Goal: Task Accomplishment & Management: Complete application form

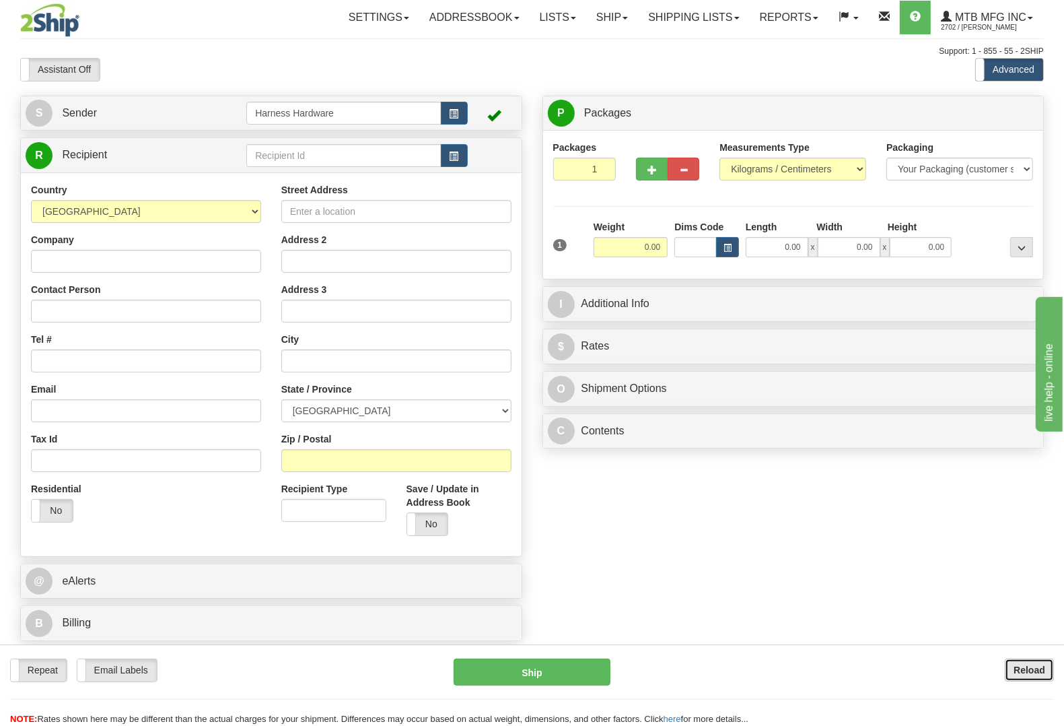
click at [1026, 668] on b "Reload" at bounding box center [1030, 669] width 32 height 11
click at [287, 160] on input "text" at bounding box center [343, 155] width 195 height 23
type input "DONP"
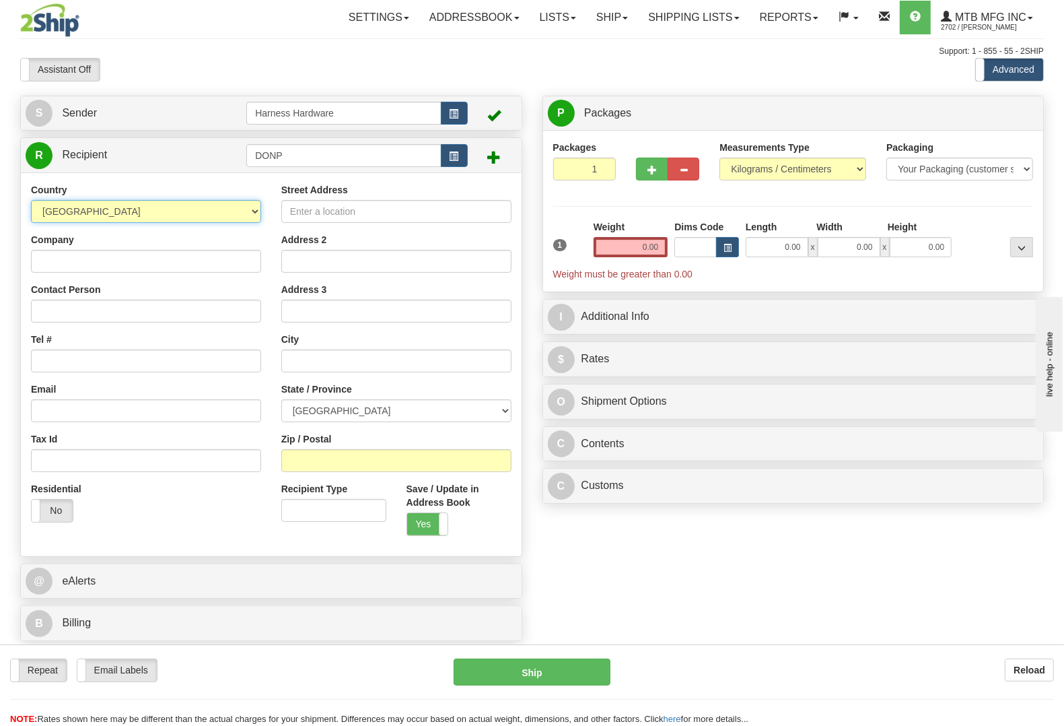
select select "US"
click at [133, 258] on input "Company" at bounding box center [146, 261] width 230 height 23
paste input "DON PHILLIPS"
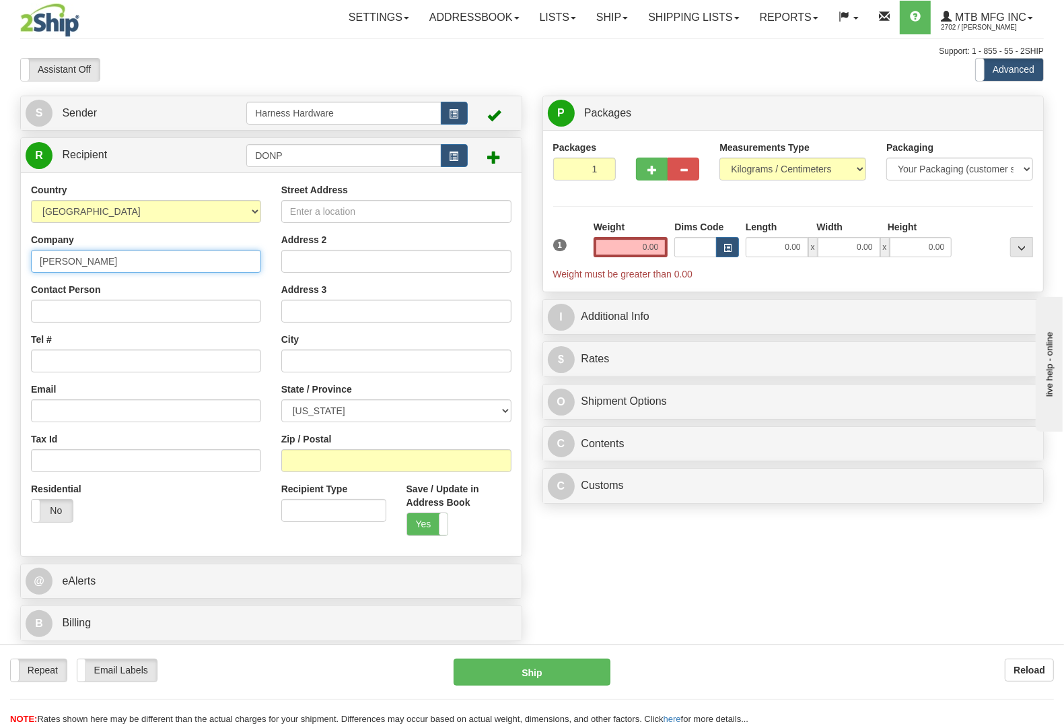
type input "DON PHILLIPS"
paste input "DON PHILLIPS"
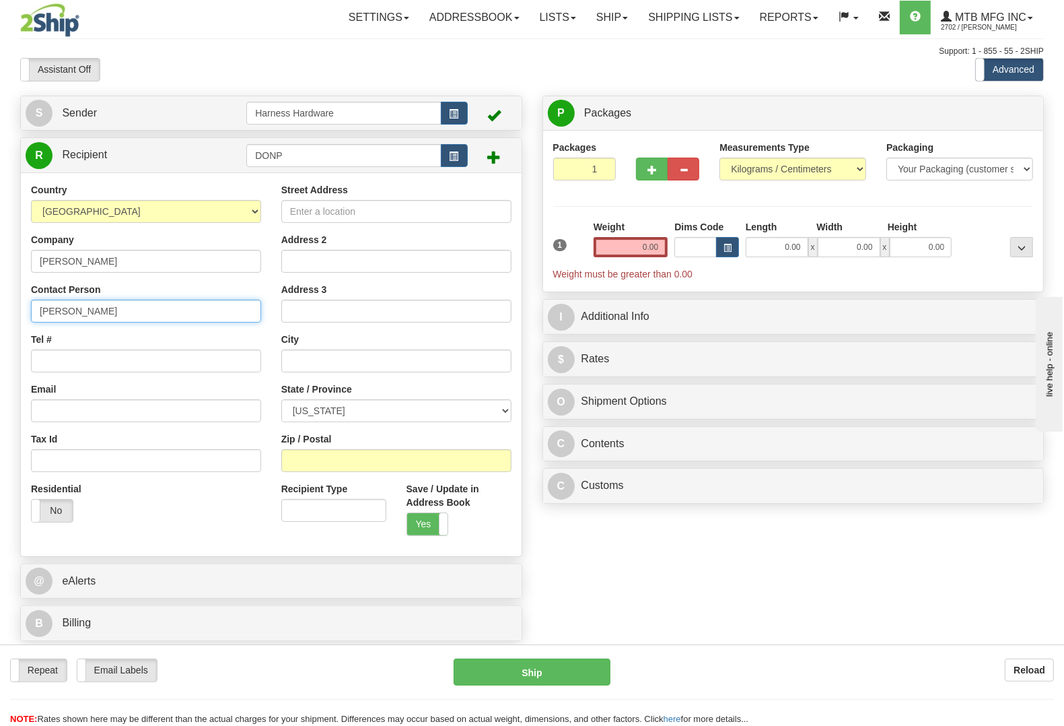
type input "DON PHILLIPS"
click at [66, 355] on input "Tel #" at bounding box center [146, 360] width 230 height 23
paste input "205) 746 6335"
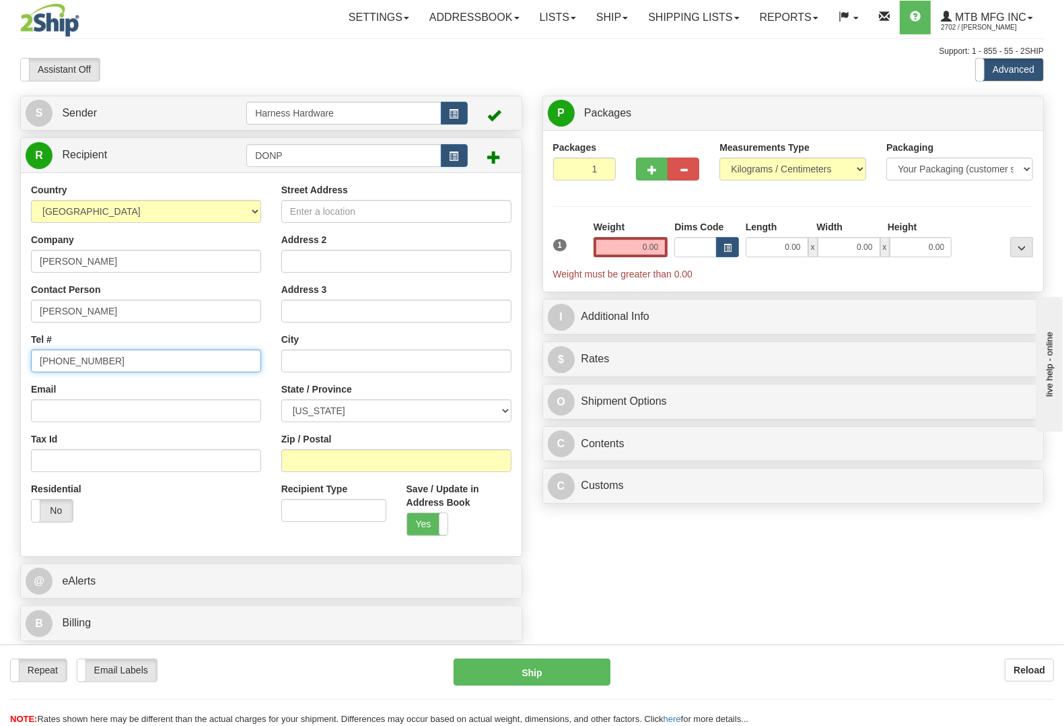
type input "(205) 746 6335"
click at [481, 207] on input "Street Address" at bounding box center [396, 211] width 230 height 23
paste input "1031 Phillipstown Rd."
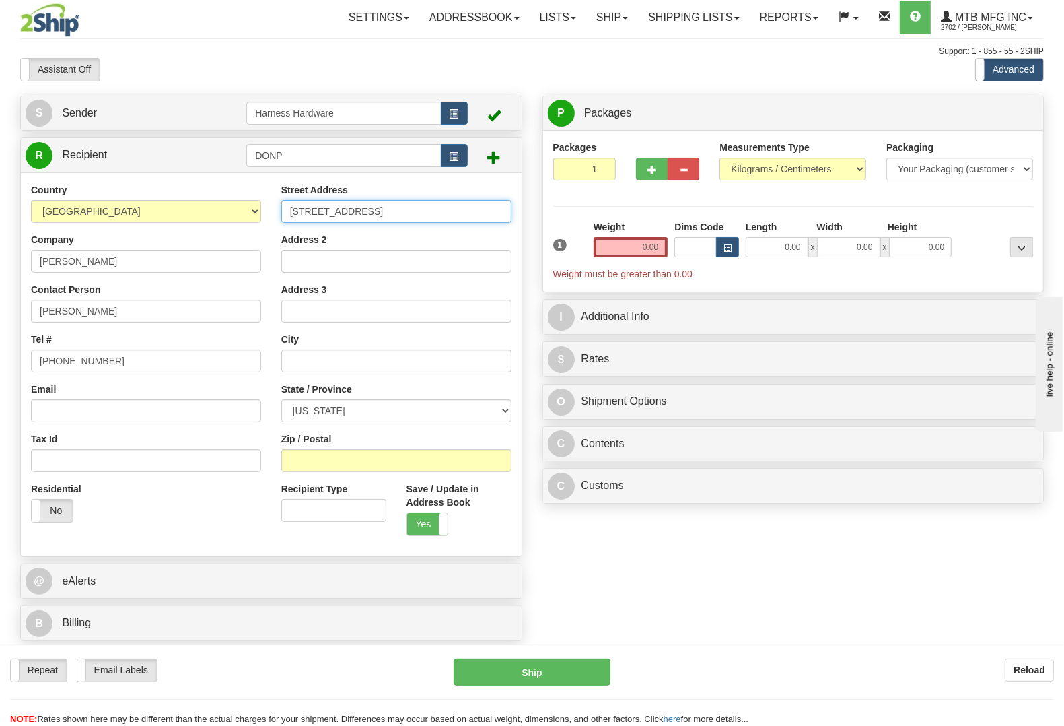
type input "1031 Phillipstown Rd."
click at [355, 452] on input "Zip / Postal" at bounding box center [396, 460] width 230 height 23
paste input "35063"
type input "35063"
type input "EMPIRE"
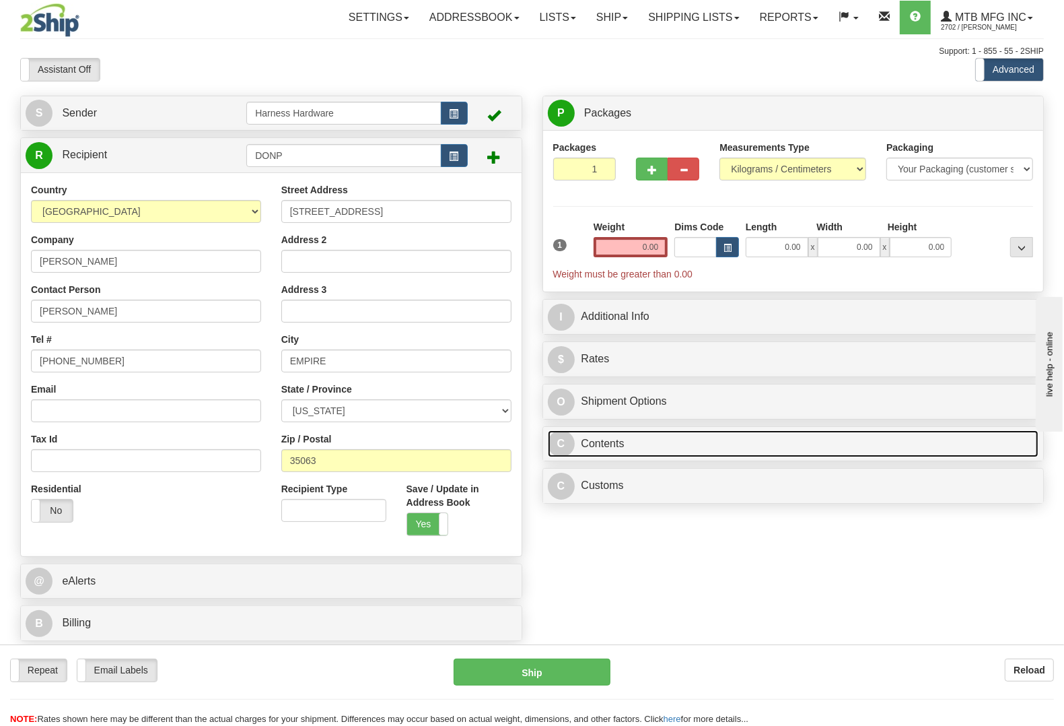
click at [621, 455] on link "C Contents" at bounding box center [793, 444] width 491 height 28
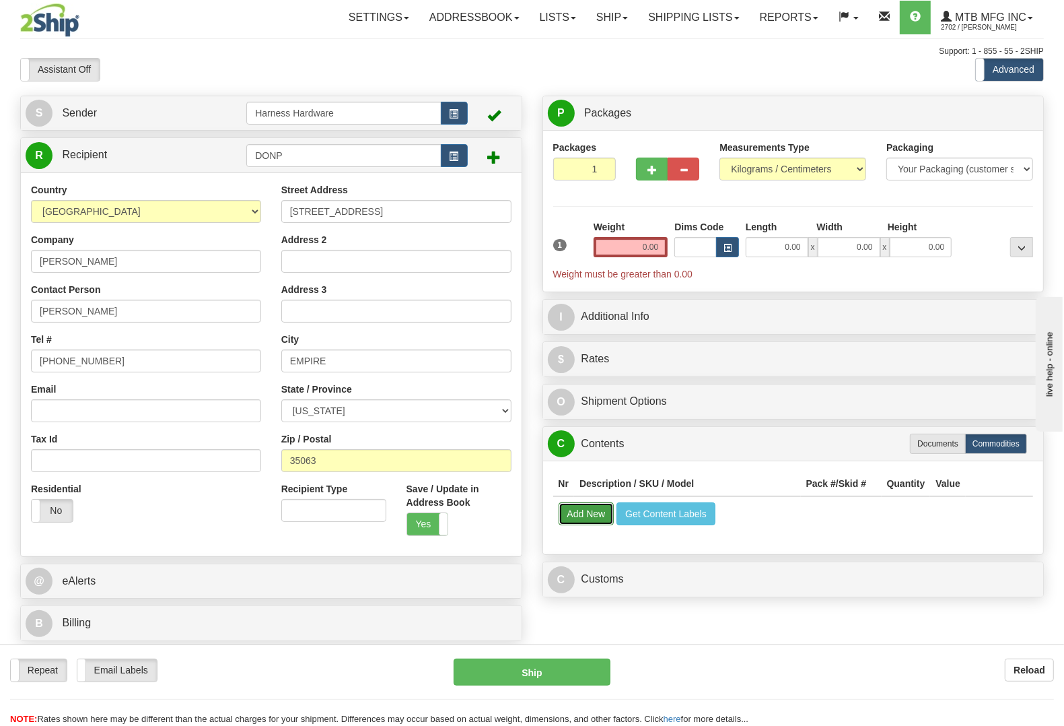
click at [591, 516] on button "Add New" at bounding box center [587, 513] width 56 height 23
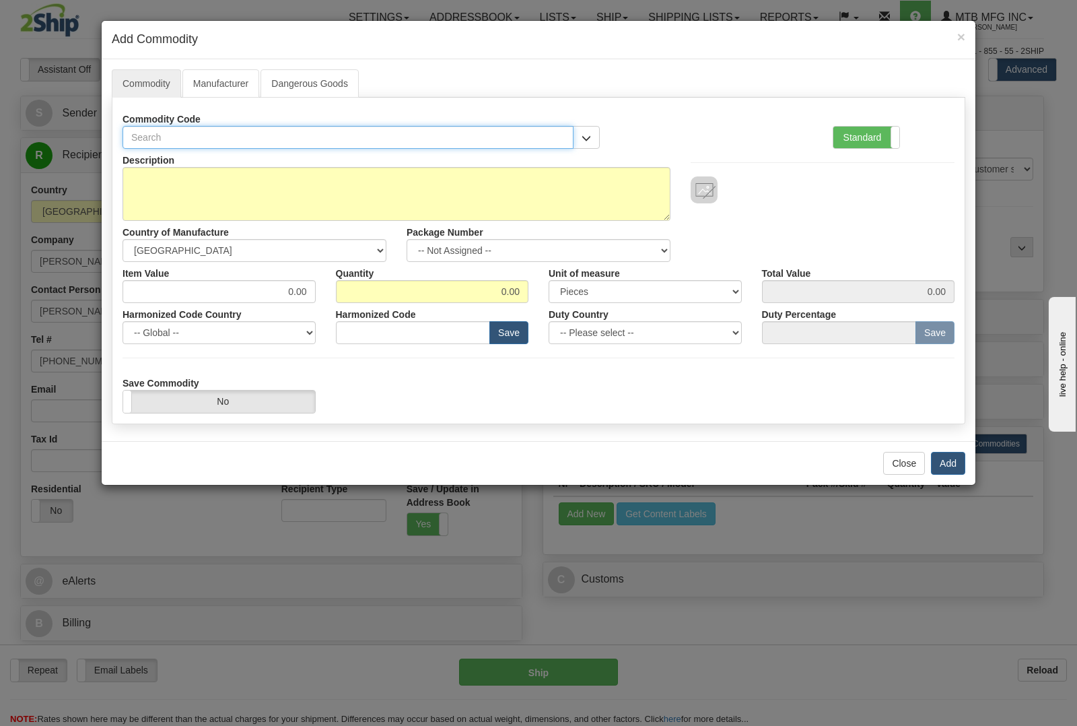
click at [363, 139] on input "text" at bounding box center [348, 137] width 451 height 23
type input "3749"
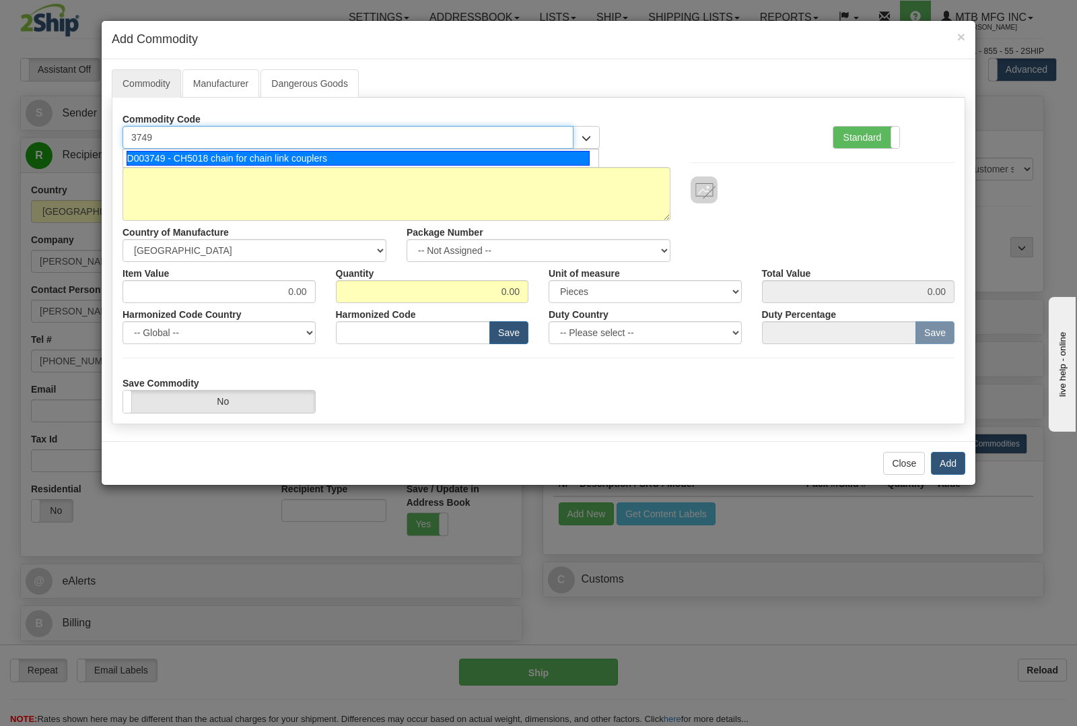
click at [325, 157] on div "D003749 - CH5018 chain for chain link couplers" at bounding box center [359, 158] width 464 height 15
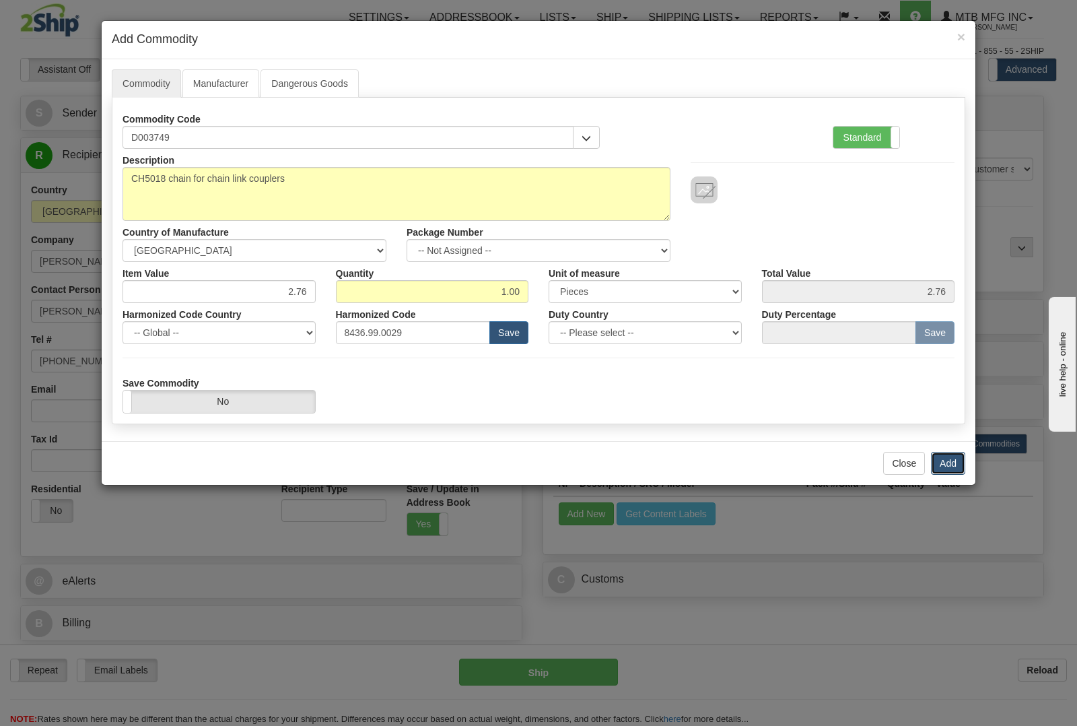
click at [950, 462] on button "Add" at bounding box center [948, 463] width 34 height 23
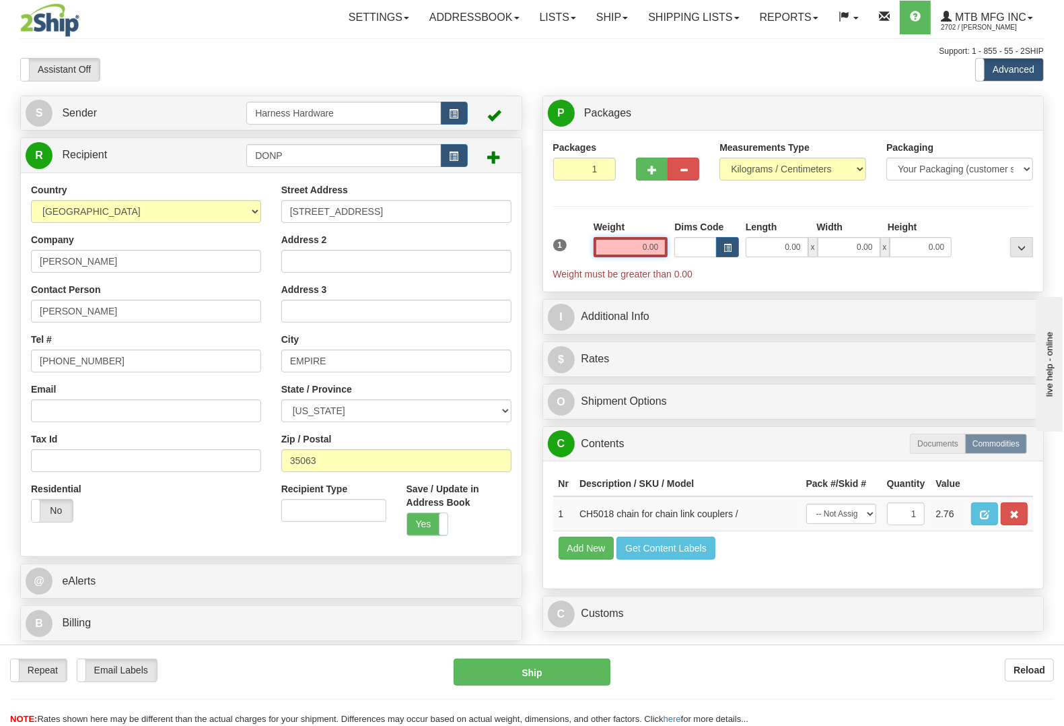
click at [627, 249] on input "0.00" at bounding box center [631, 247] width 75 height 20
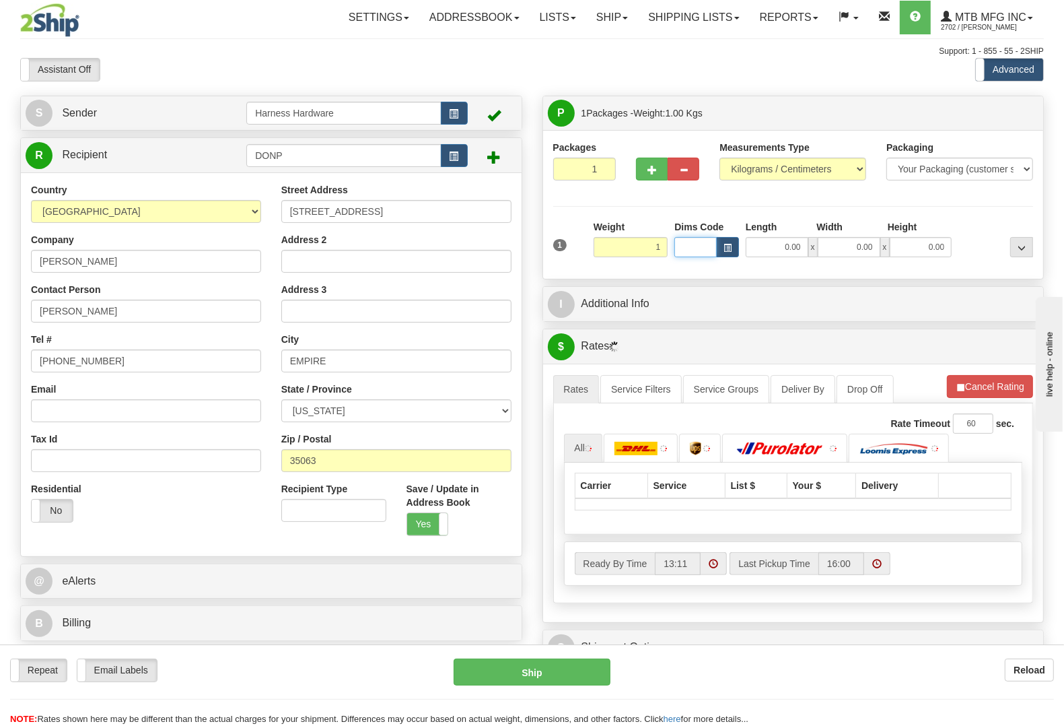
type input "1.00"
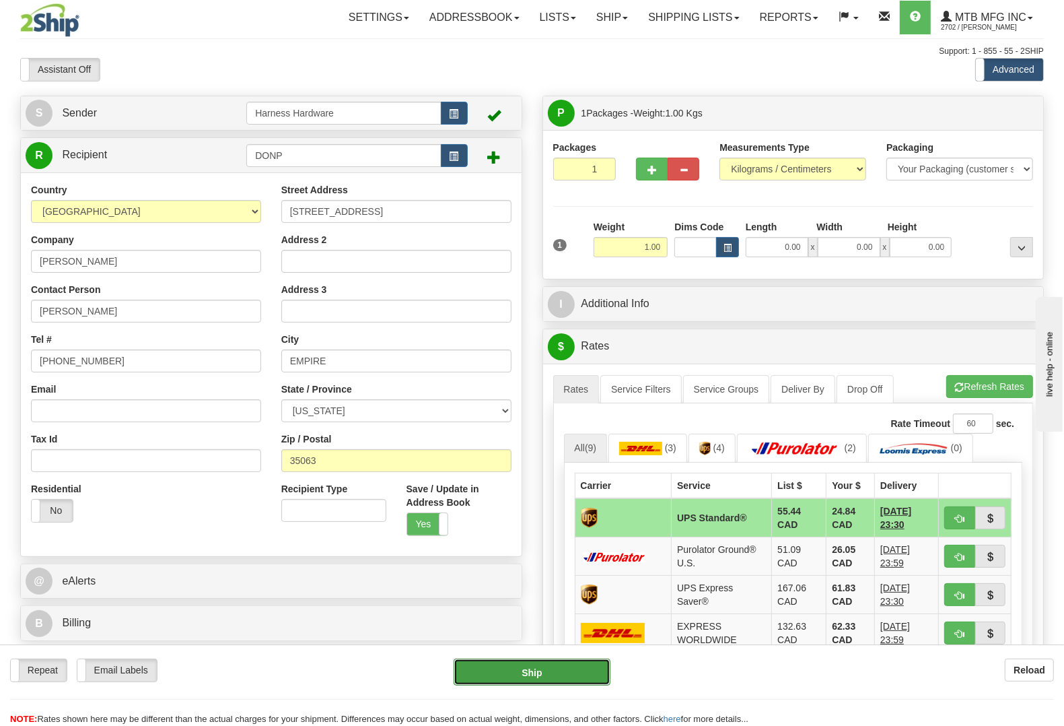
click at [549, 671] on button "Ship" at bounding box center [532, 671] width 157 height 27
type input "11"
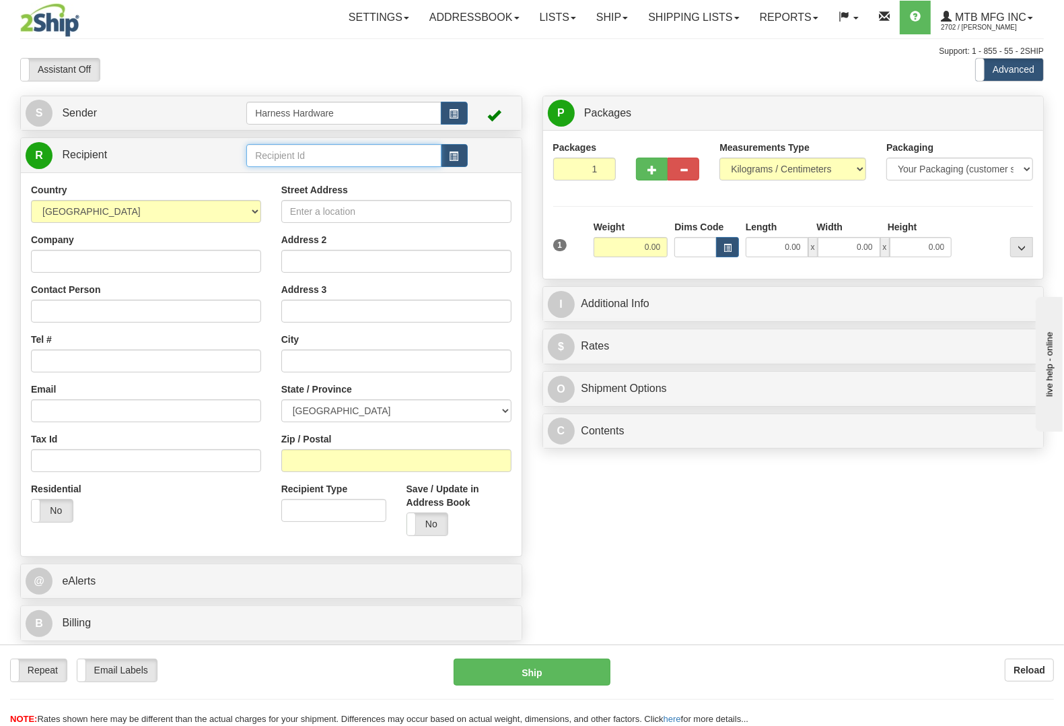
click at [266, 158] on input "text" at bounding box center [343, 155] width 195 height 23
type input "WLC"
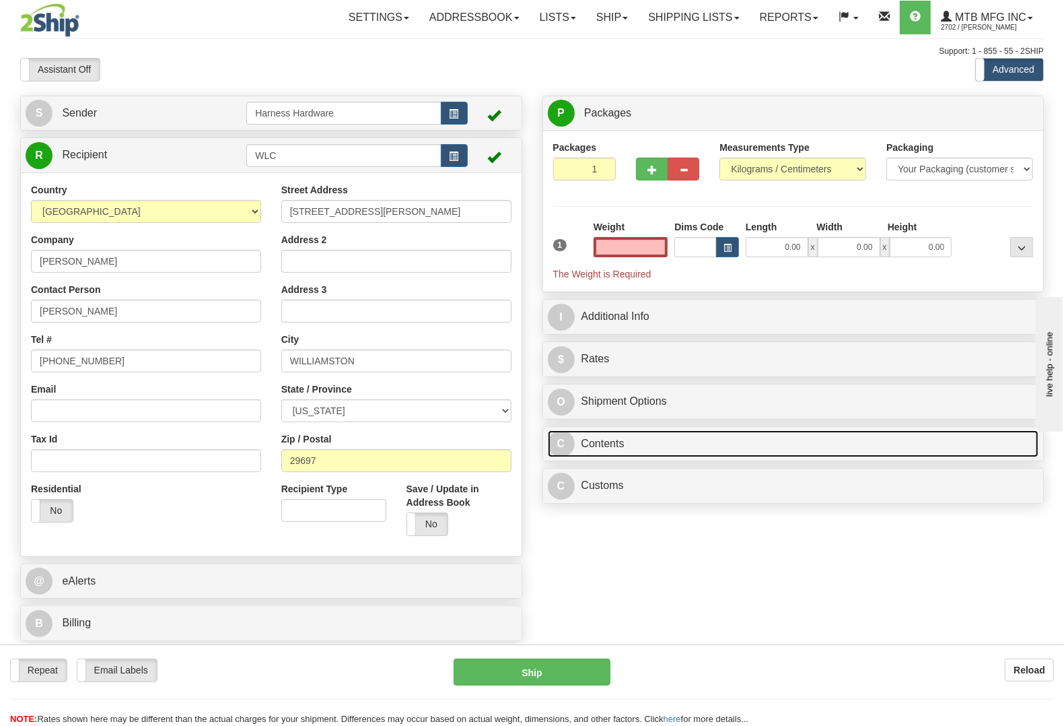
type input "0.00"
click at [617, 450] on link "C Contents" at bounding box center [793, 444] width 491 height 28
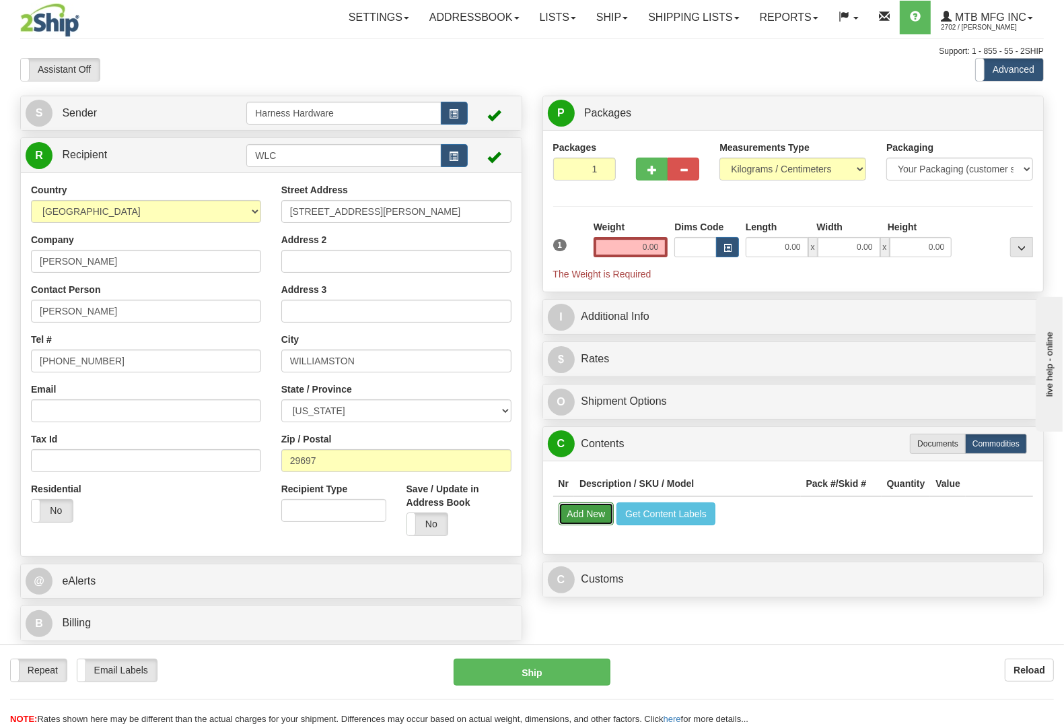
click at [592, 516] on button "Add New" at bounding box center [587, 513] width 56 height 23
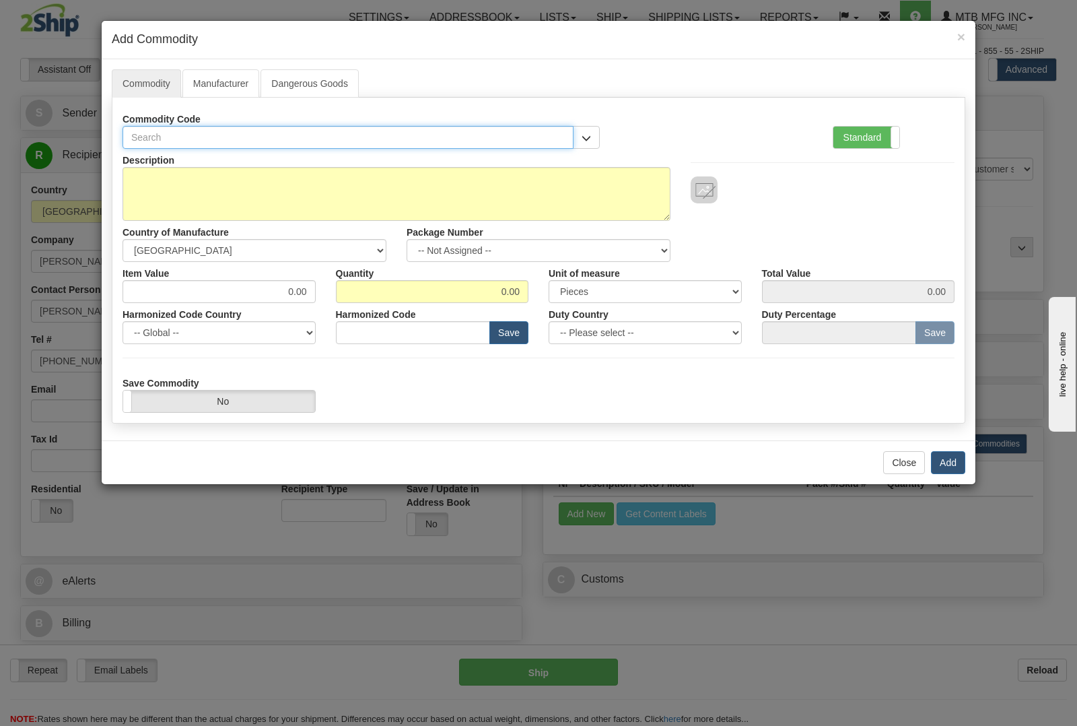
click at [256, 143] on input "text" at bounding box center [348, 137] width 451 height 23
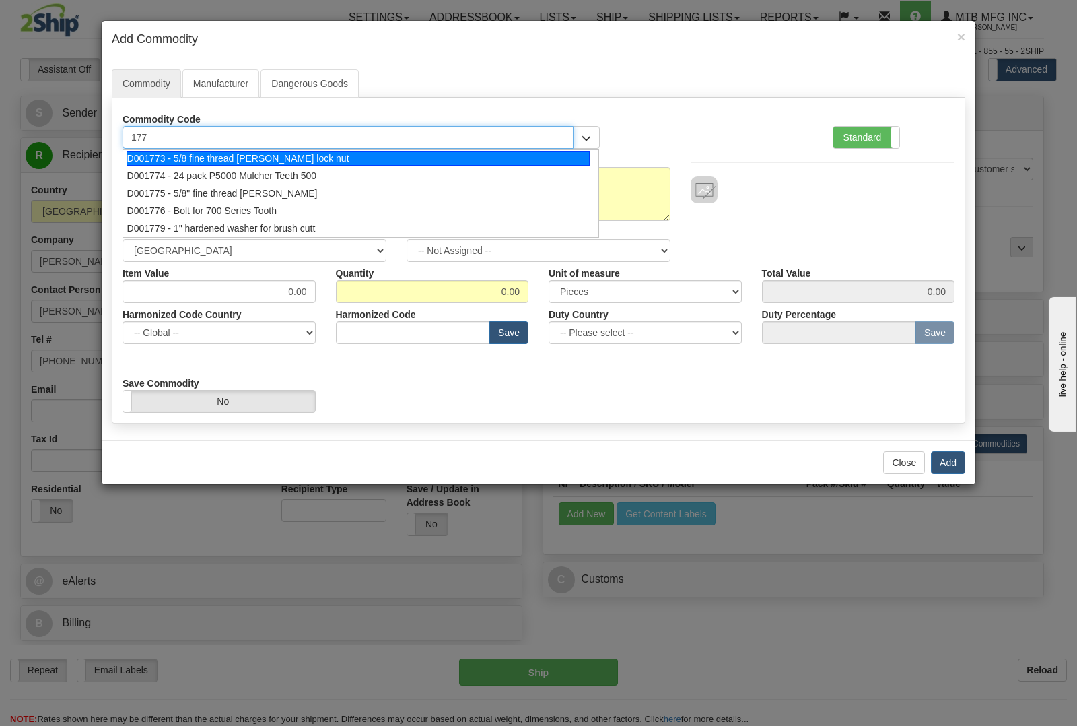
type input "1774"
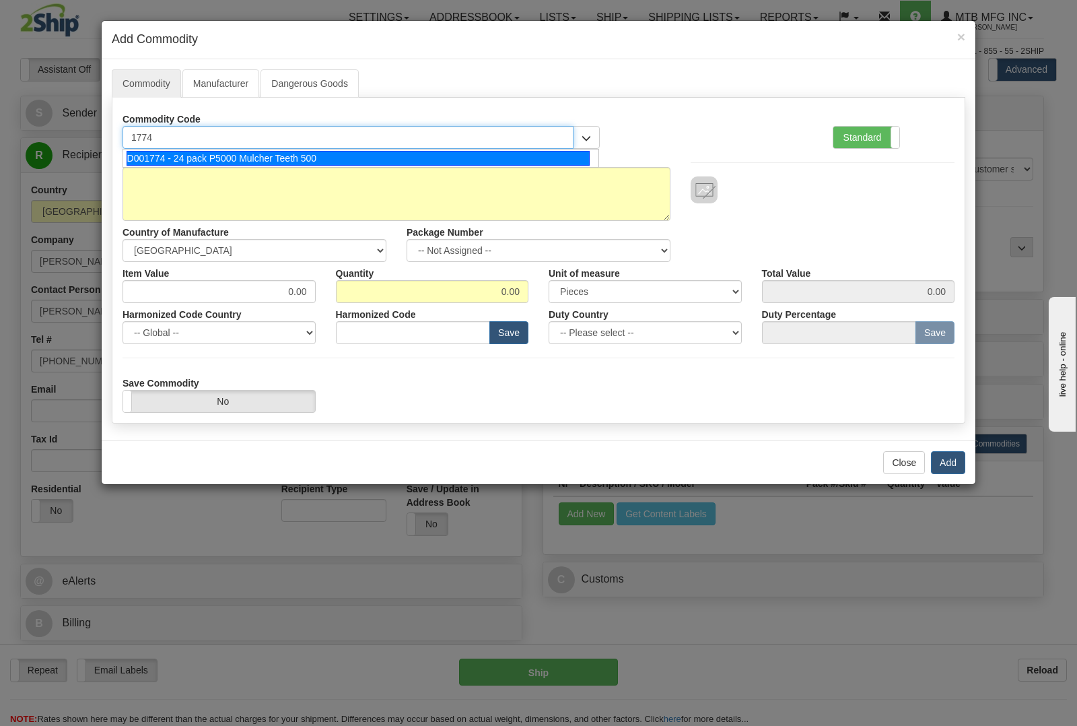
click at [252, 155] on div "D001774 - 24 pack P5000 Mulcher Teeth 500" at bounding box center [359, 158] width 464 height 15
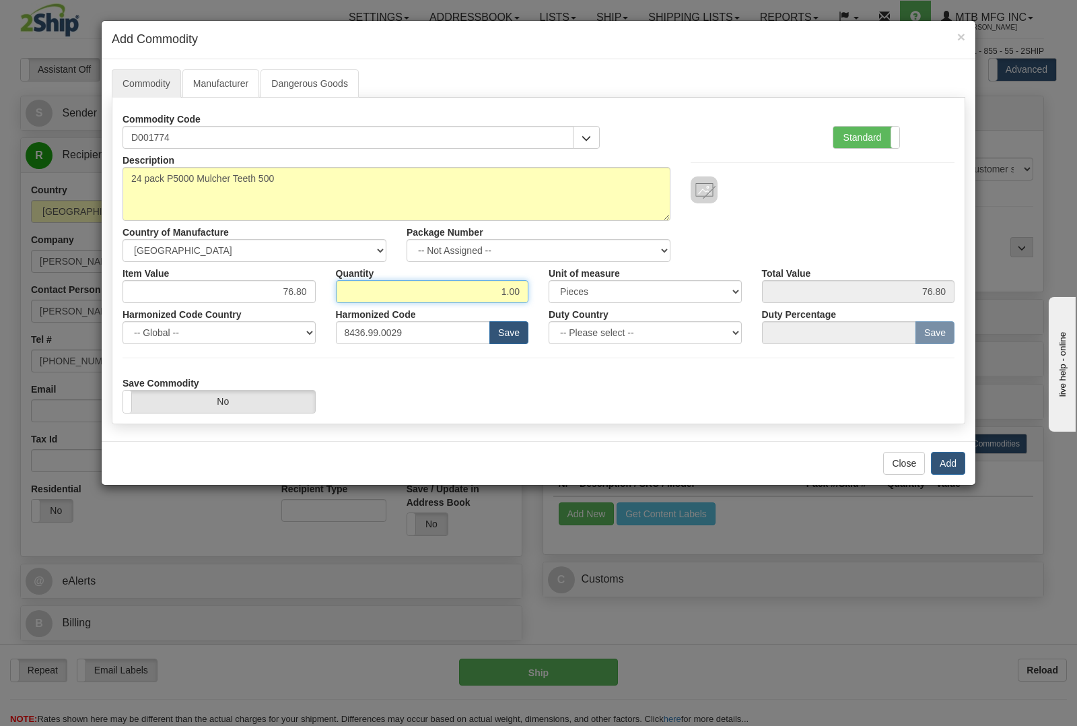
drag, startPoint x: 489, startPoint y: 291, endPoint x: 678, endPoint y: 316, distance: 191.4
click at [678, 318] on div "Description 24 pack P5000 Mulcher Teeth 500 Country of Manufacture -- Unknown -…" at bounding box center [539, 281] width 832 height 264
type input "3"
type input "230.40"
click at [946, 458] on button "Add" at bounding box center [948, 463] width 34 height 23
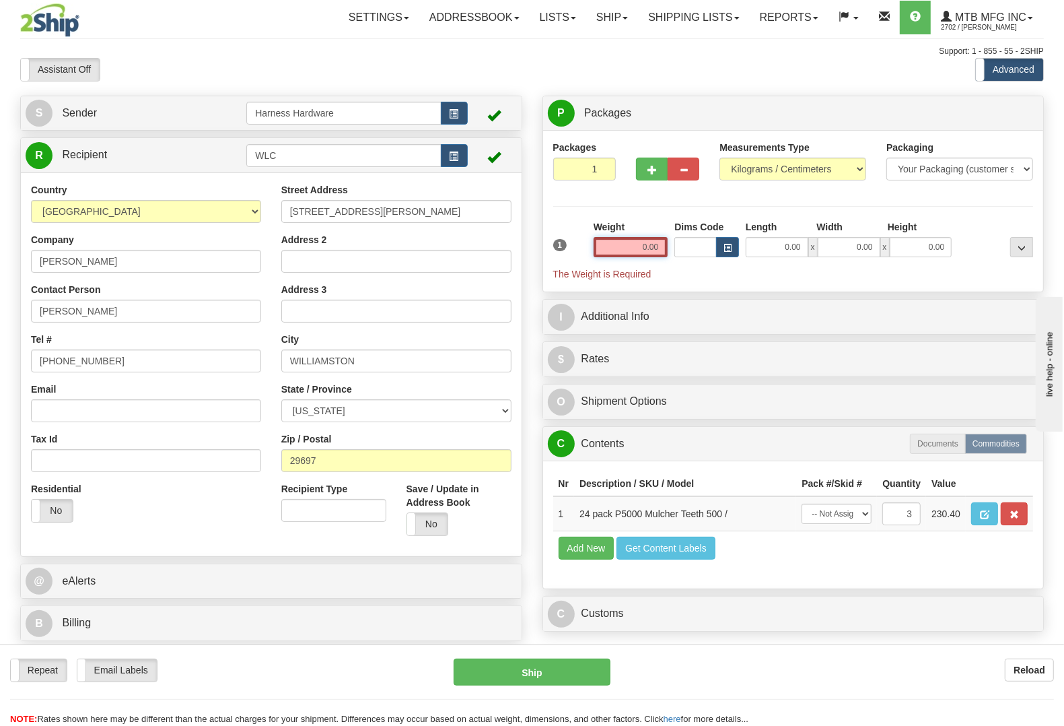
click at [621, 249] on input "0.00" at bounding box center [631, 247] width 75 height 20
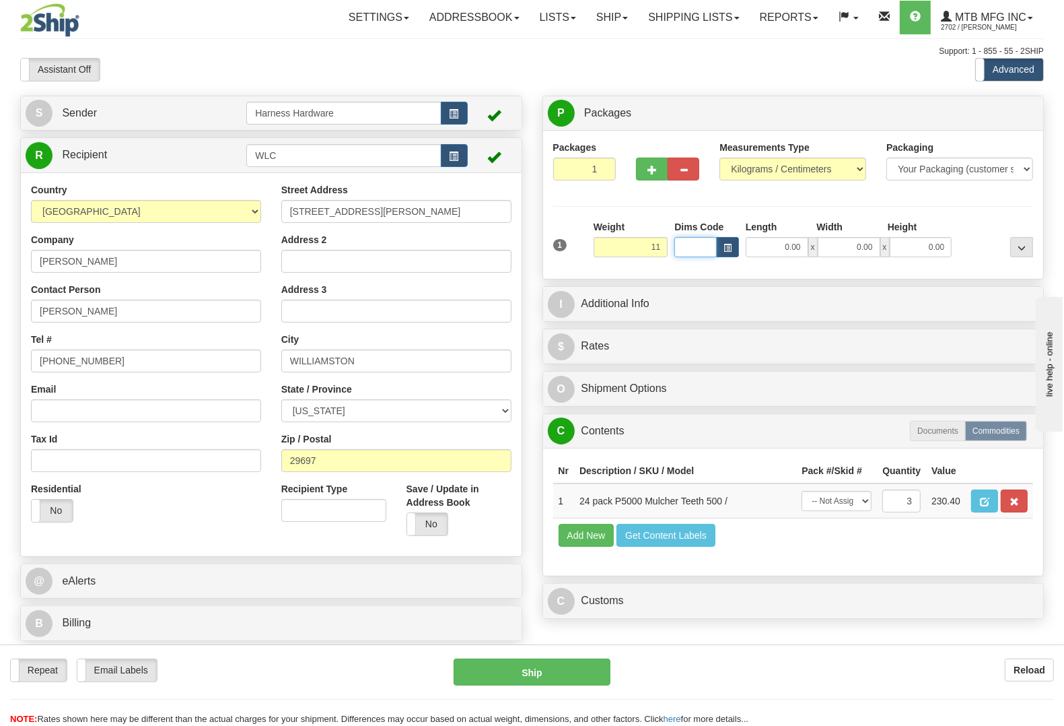
type input "11.00"
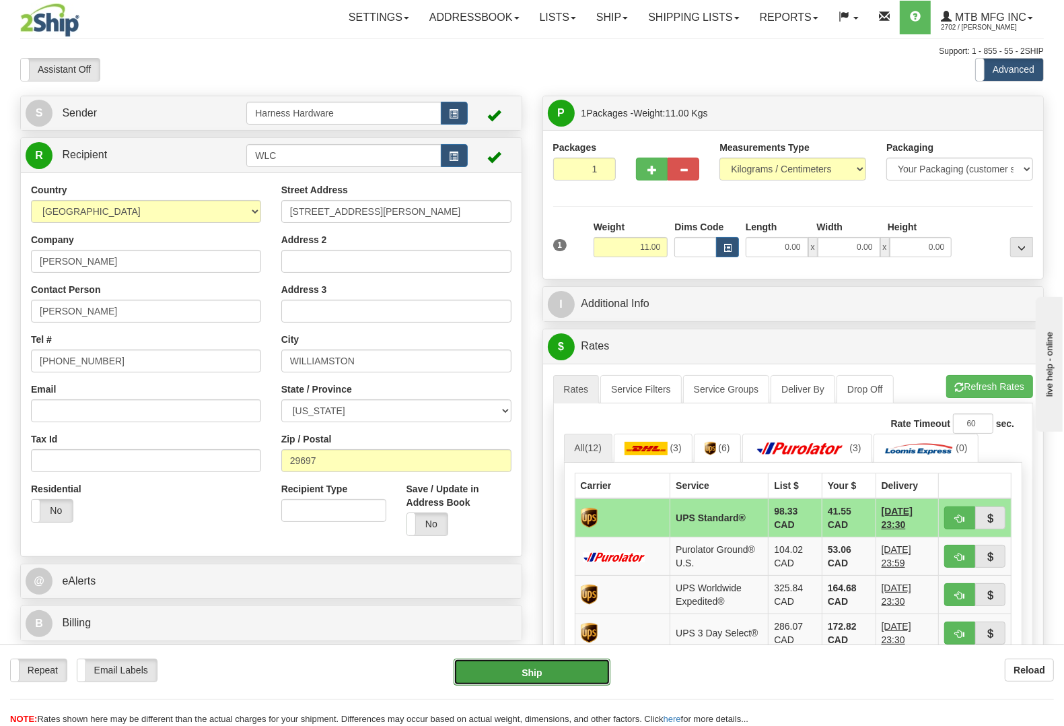
click at [530, 666] on button "Ship" at bounding box center [532, 671] width 157 height 27
type input "11"
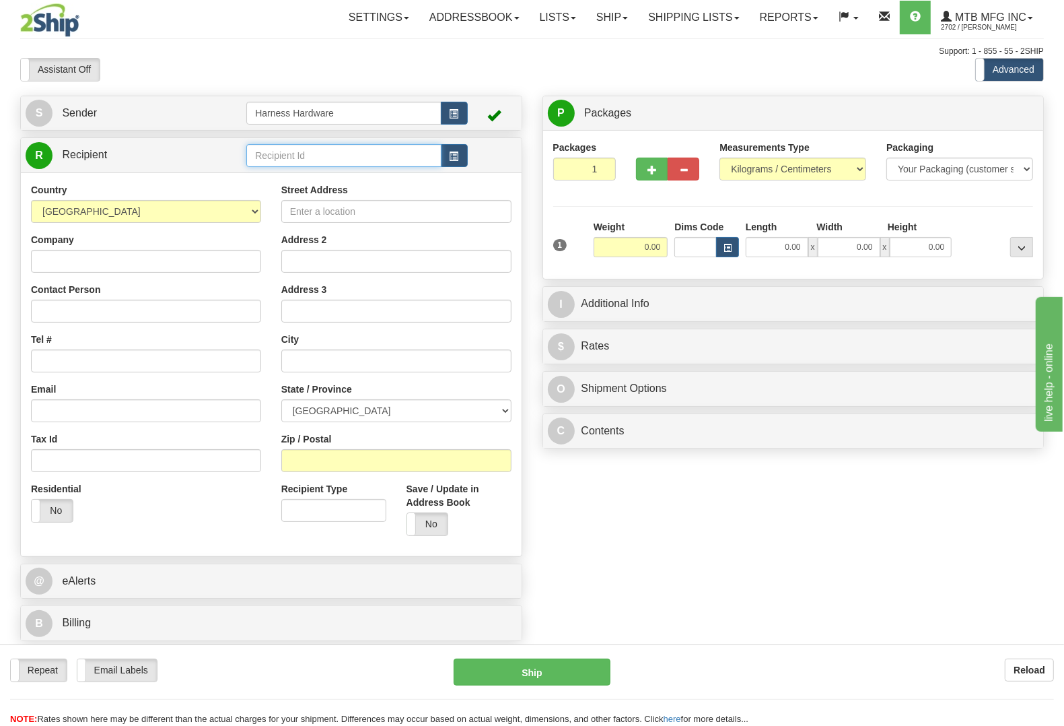
click at [352, 158] on input "text" at bounding box center [343, 155] width 195 height 23
type input "JUSW"
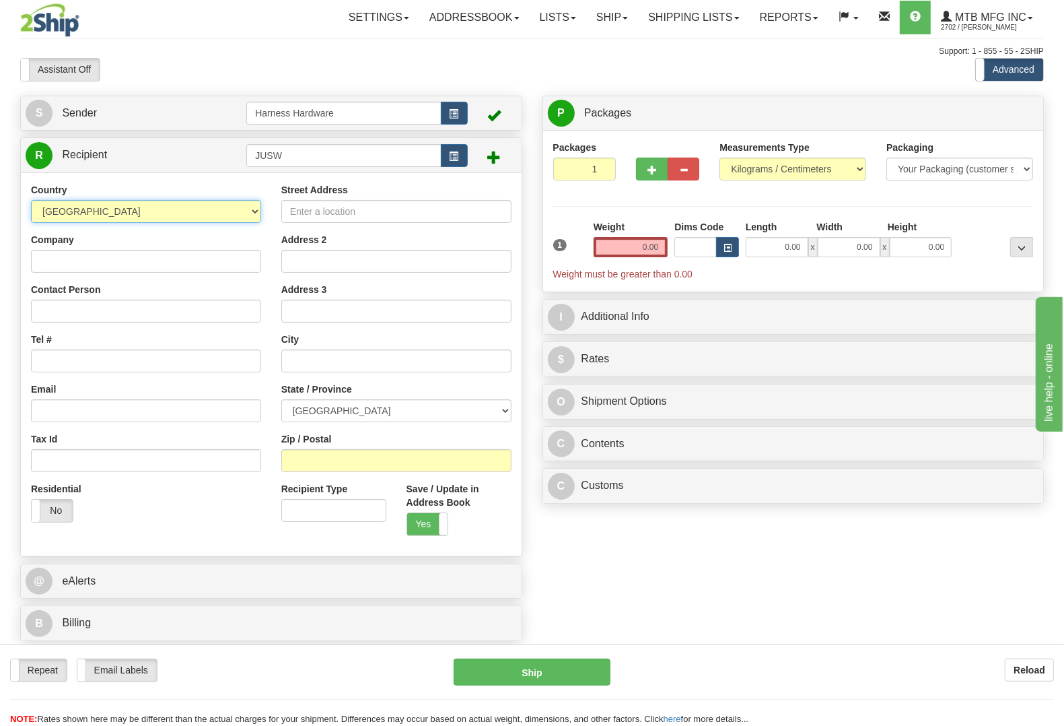
select select "US"
click at [119, 267] on input "Company" at bounding box center [146, 261] width 230 height 23
paste input "JUSTIN WILLETT"
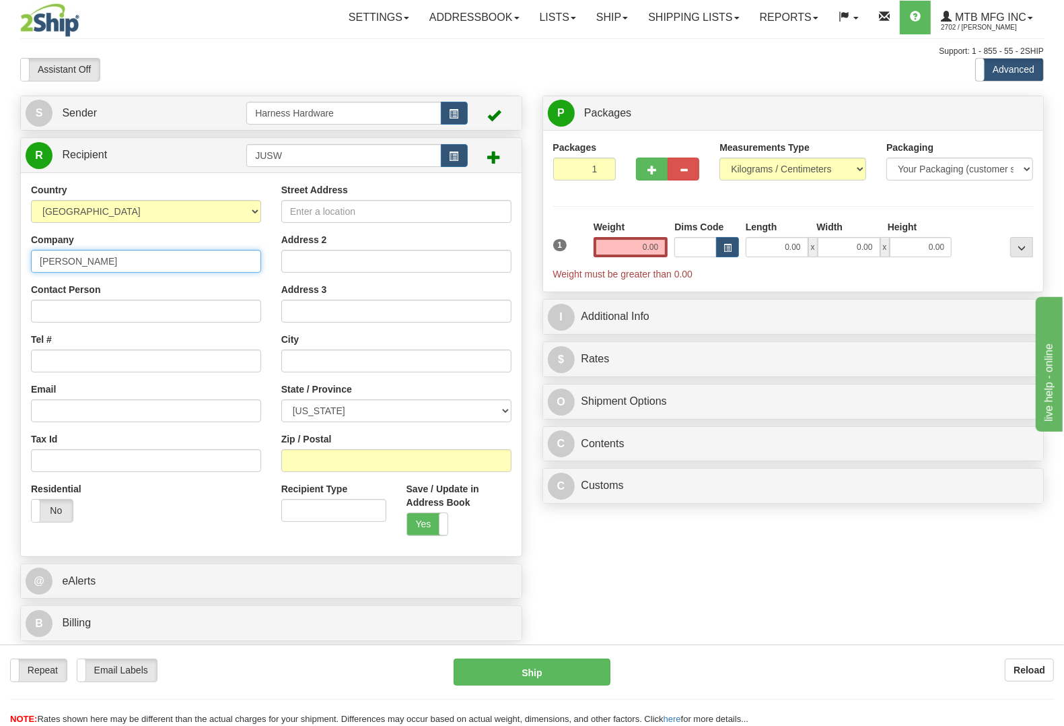
type input "JUSTIN WILLETT"
paste input "JUSTIN WILLETT"
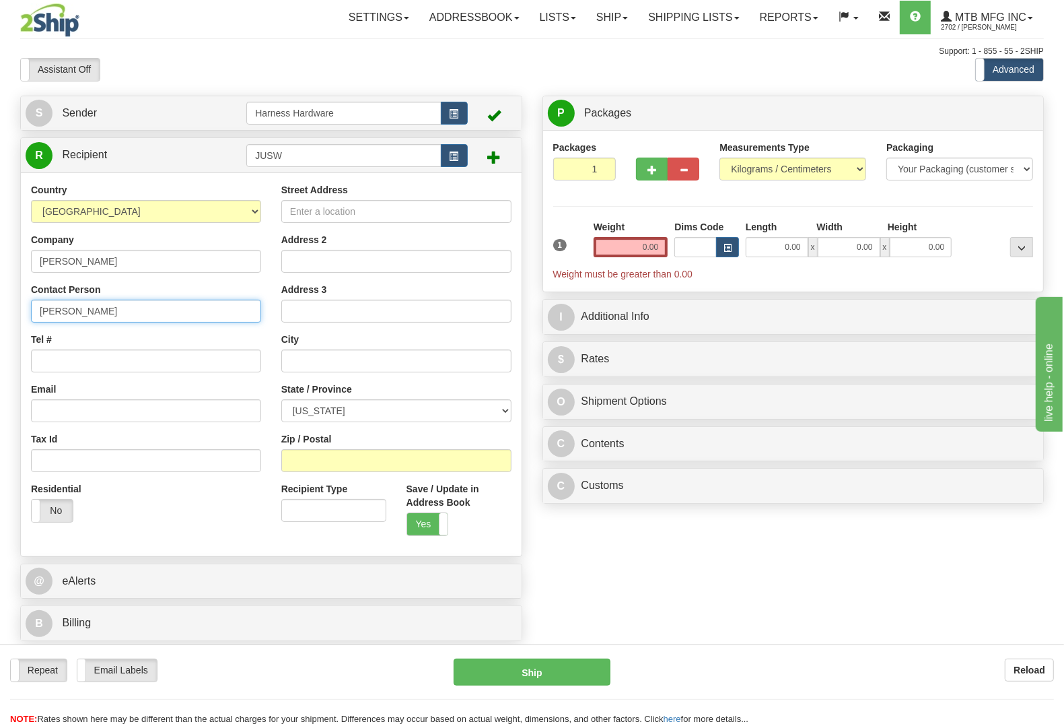
type input "JUSTIN WILLETT"
click at [143, 361] on input "Tel #" at bounding box center [146, 360] width 230 height 23
paste input "(603) 491 2969"
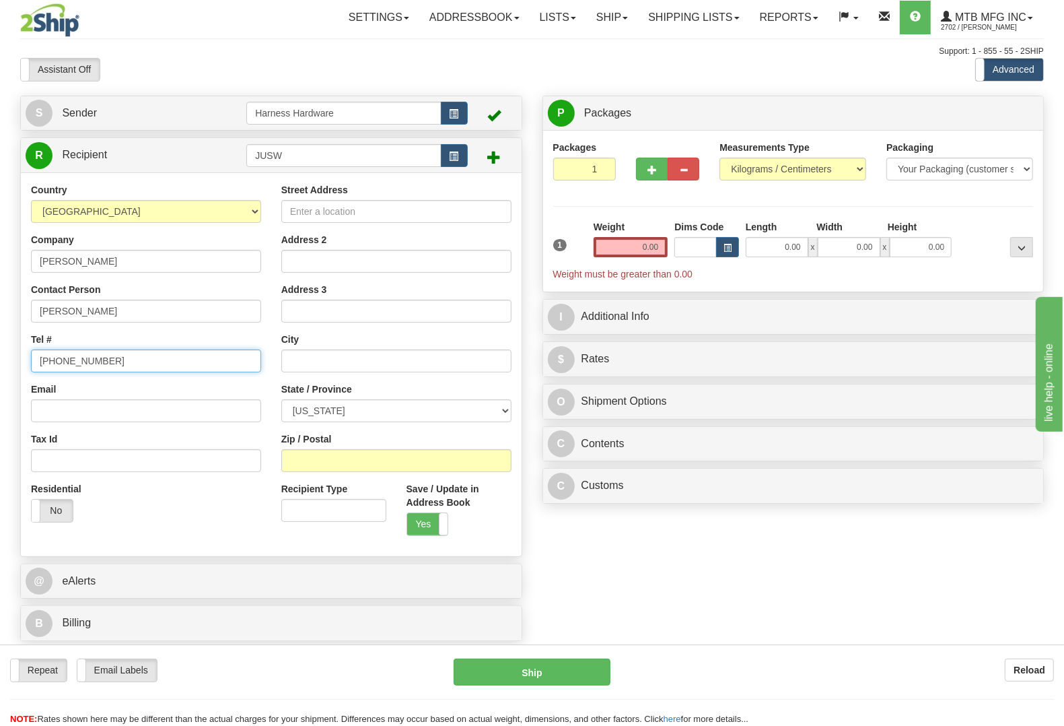
type input "(603) 491 2969"
click at [463, 213] on input "Street Address" at bounding box center [396, 211] width 230 height 23
paste input "67 Jolly Farm Road"
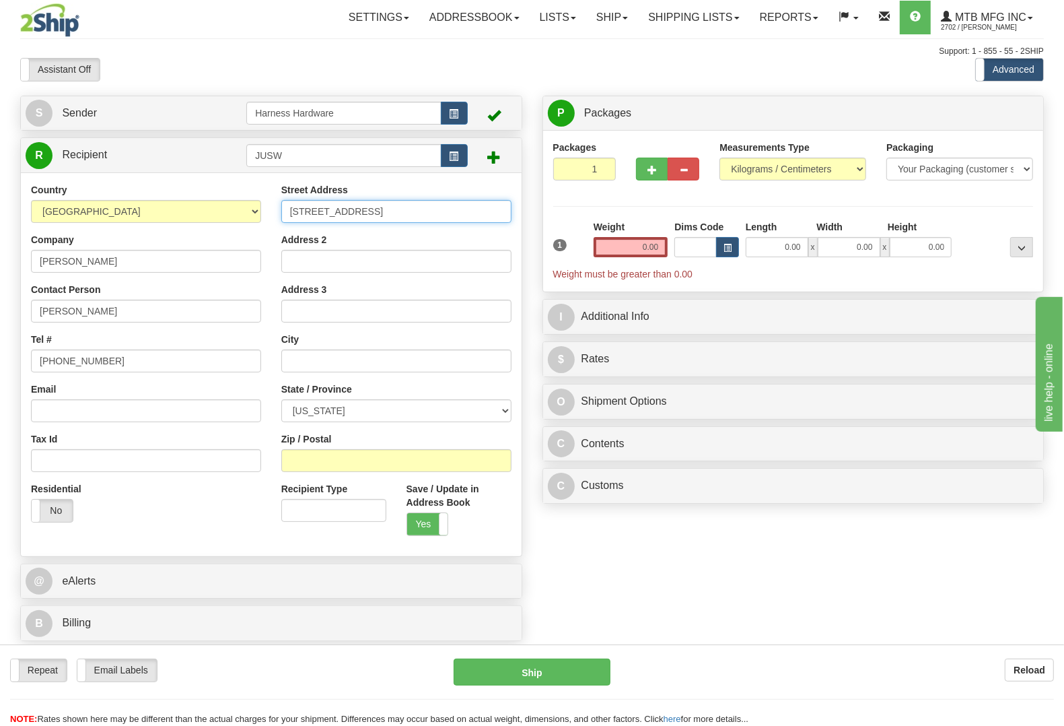
type input "67 Jolly Farm Road"
click at [463, 464] on input "Zip / Postal" at bounding box center [396, 460] width 230 height 23
paste input "03221"
type input "03221"
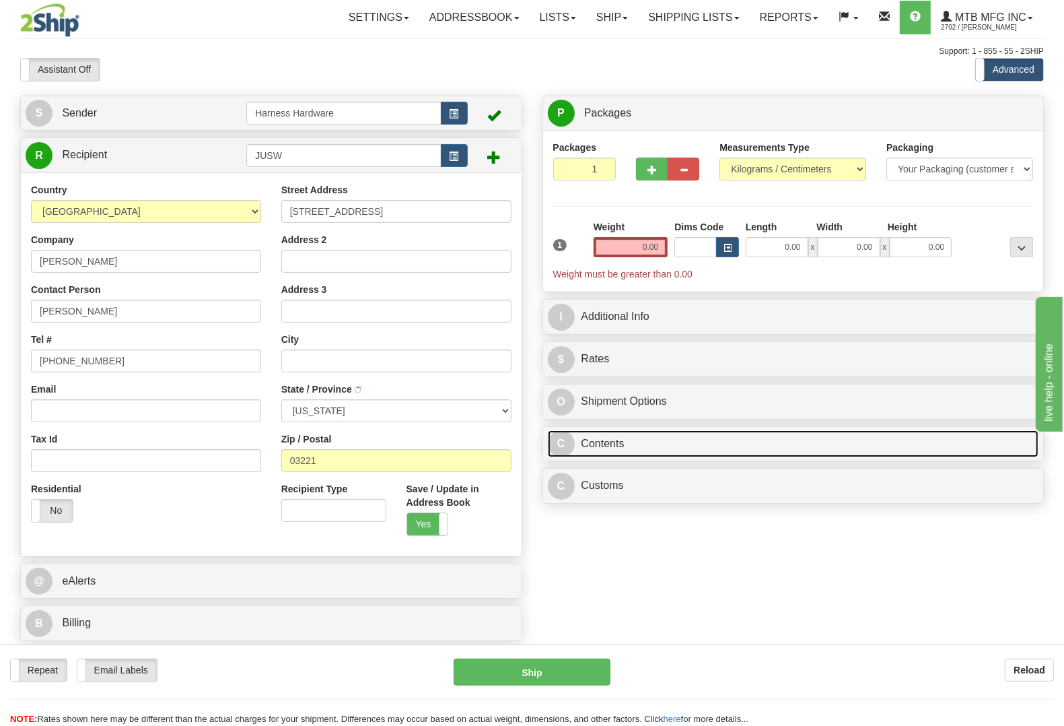
click at [650, 442] on link "C Contents" at bounding box center [793, 444] width 491 height 28
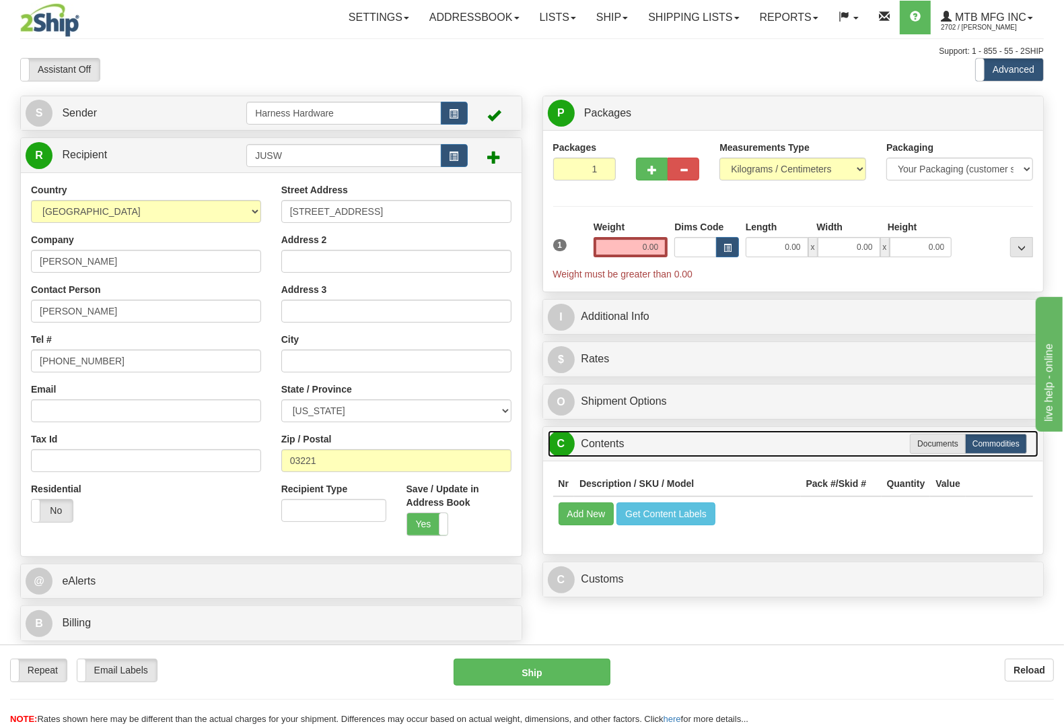
type input "BRADFORD"
select select "NH"
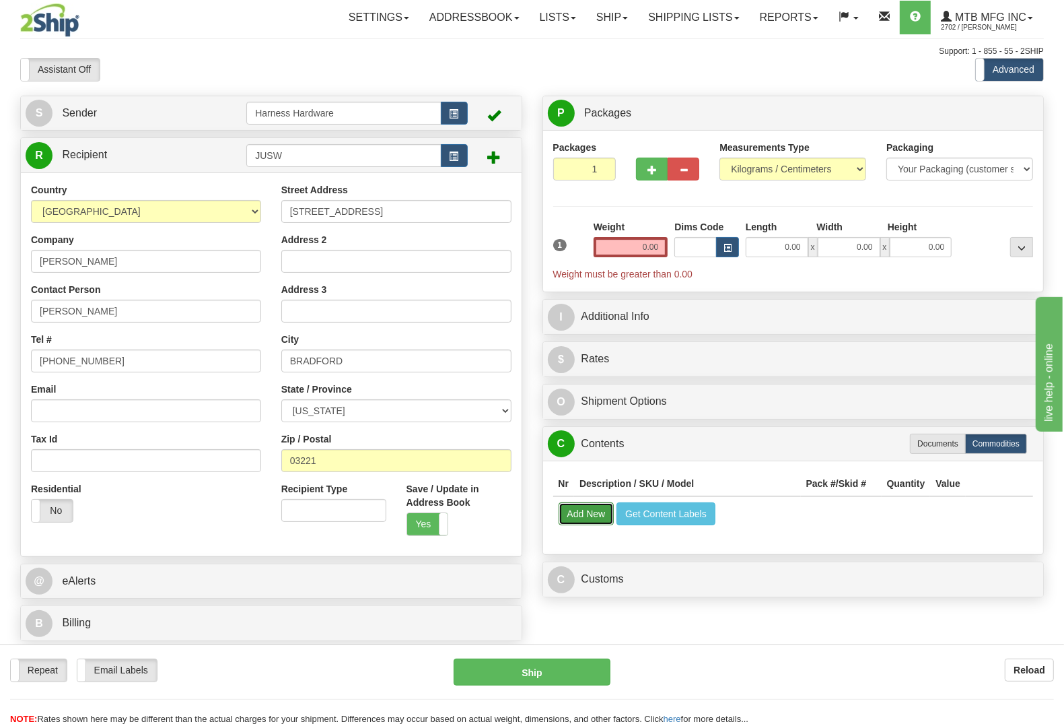
click at [577, 513] on button "Add New" at bounding box center [587, 513] width 56 height 23
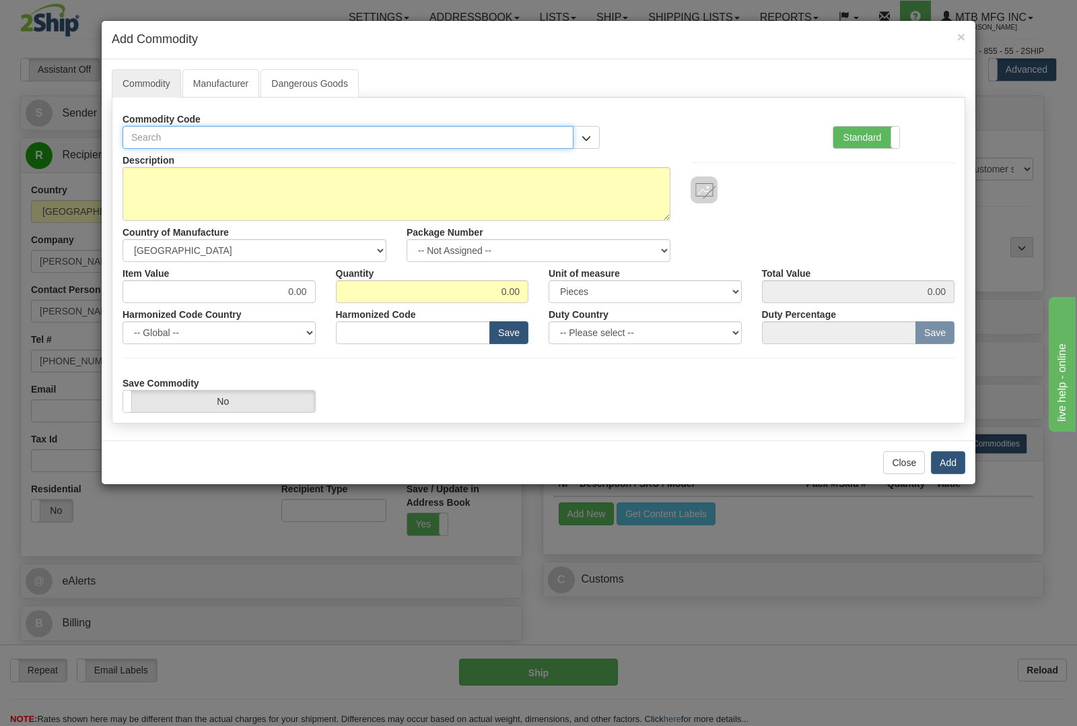
click at [318, 137] on input "text" at bounding box center [348, 137] width 451 height 23
type input "F3"
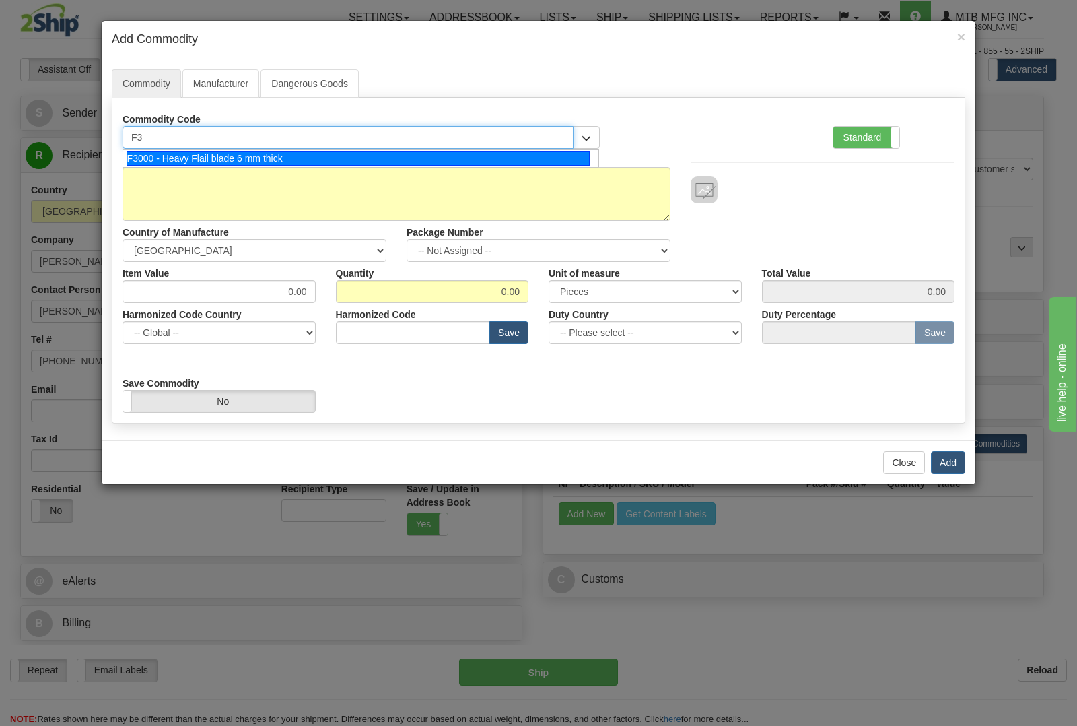
click at [315, 153] on div "F3000 - Heavy Flail blade 6 mm thick" at bounding box center [359, 158] width 464 height 15
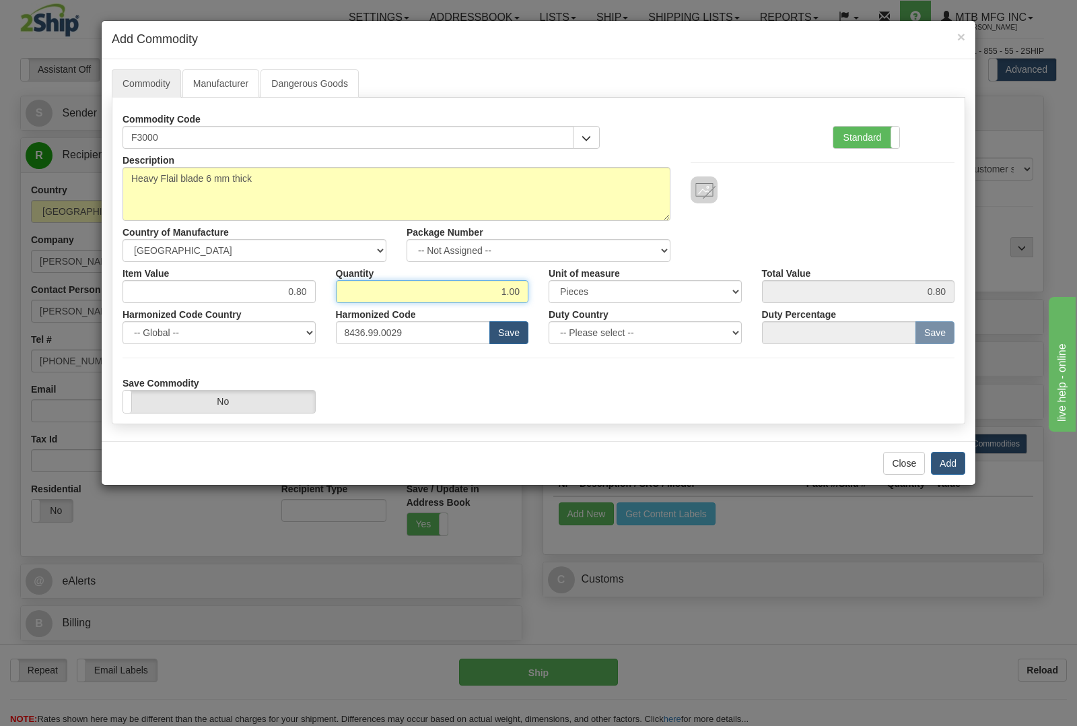
drag, startPoint x: 479, startPoint y: 298, endPoint x: 636, endPoint y: 312, distance: 157.5
click at [636, 312] on div "Description Heavy Flail blade 6 mm thick Country of Manufacture -- Unknown -- A…" at bounding box center [539, 281] width 832 height 264
type input "12"
type input "9.60"
click at [956, 466] on button "Add" at bounding box center [948, 463] width 34 height 23
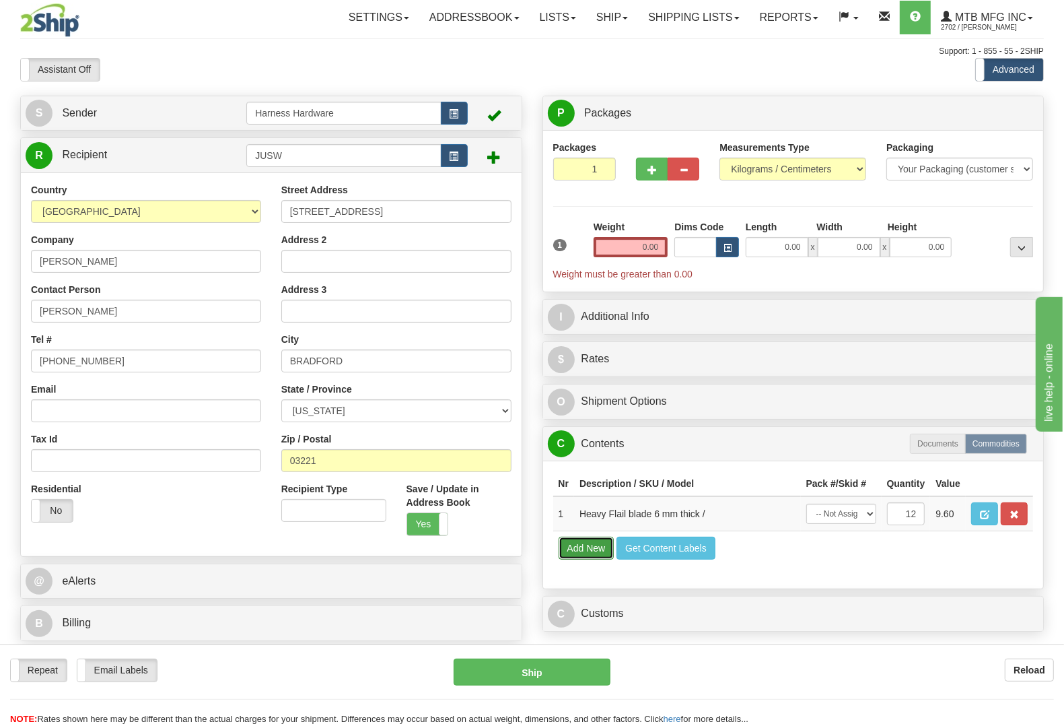
click at [582, 559] on button "Add New" at bounding box center [587, 547] width 56 height 23
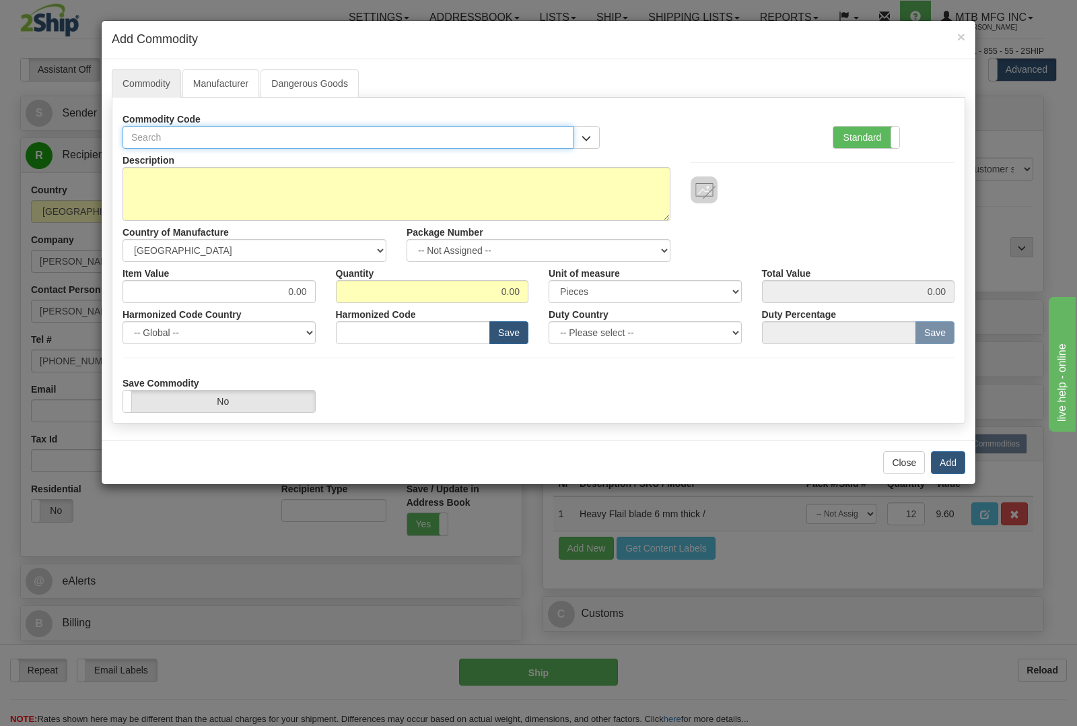
click at [350, 137] on input "text" at bounding box center [348, 137] width 451 height 23
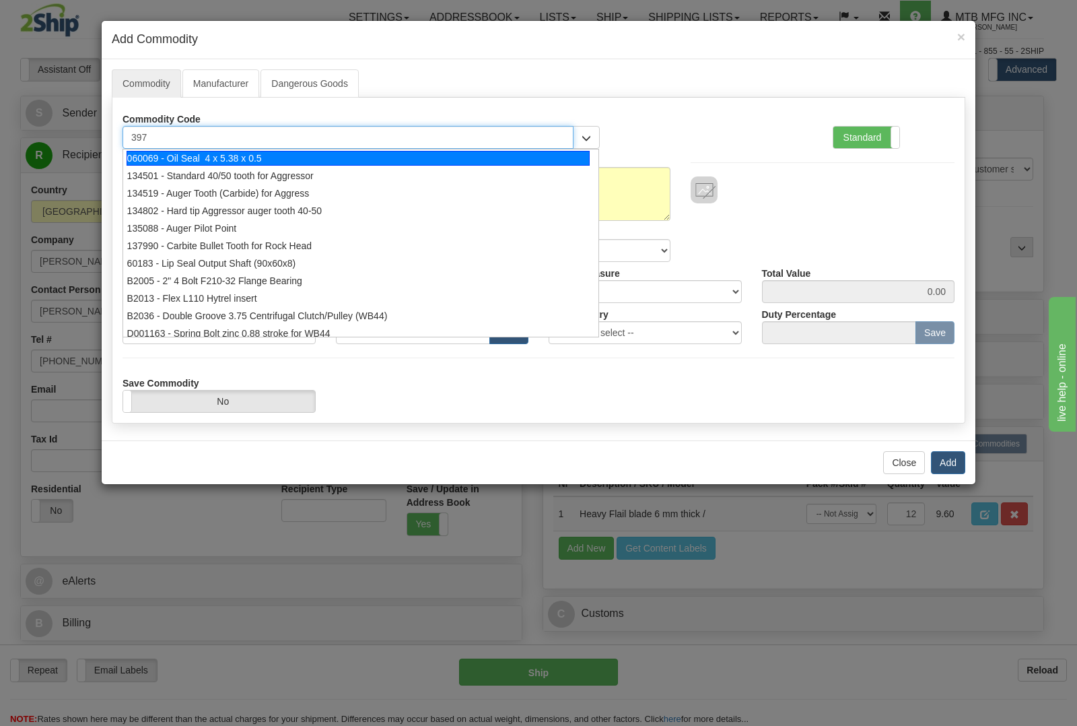
type input "3977"
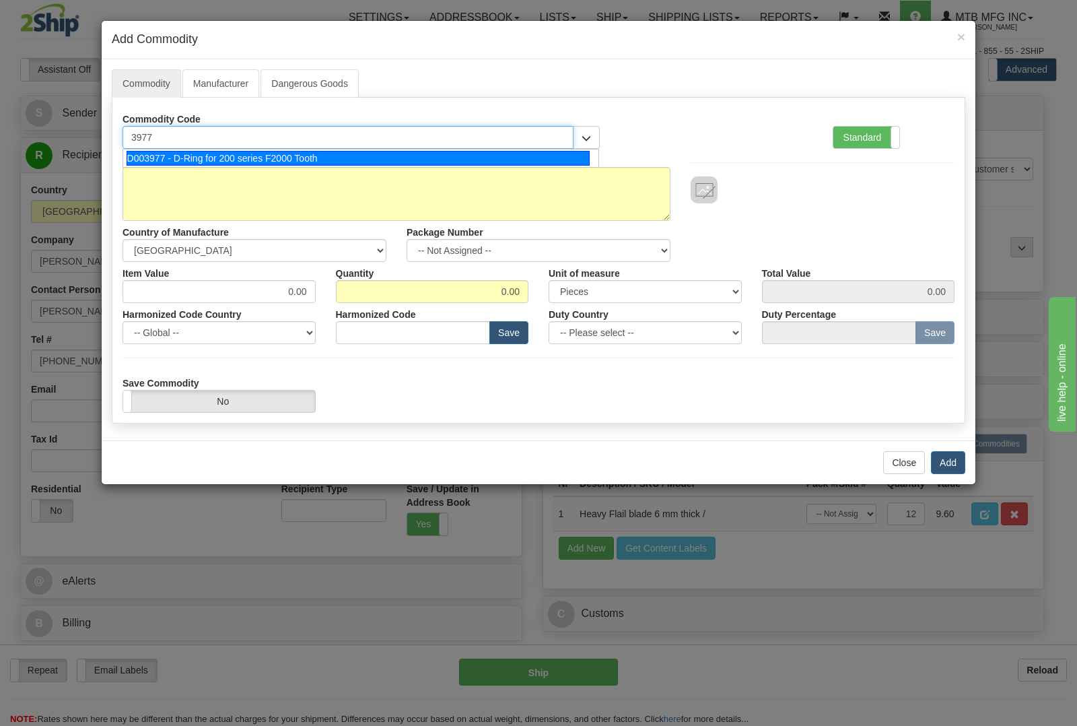
click at [344, 155] on div "D003977 - D-Ring for 200 series F2000 Tooth" at bounding box center [359, 158] width 464 height 15
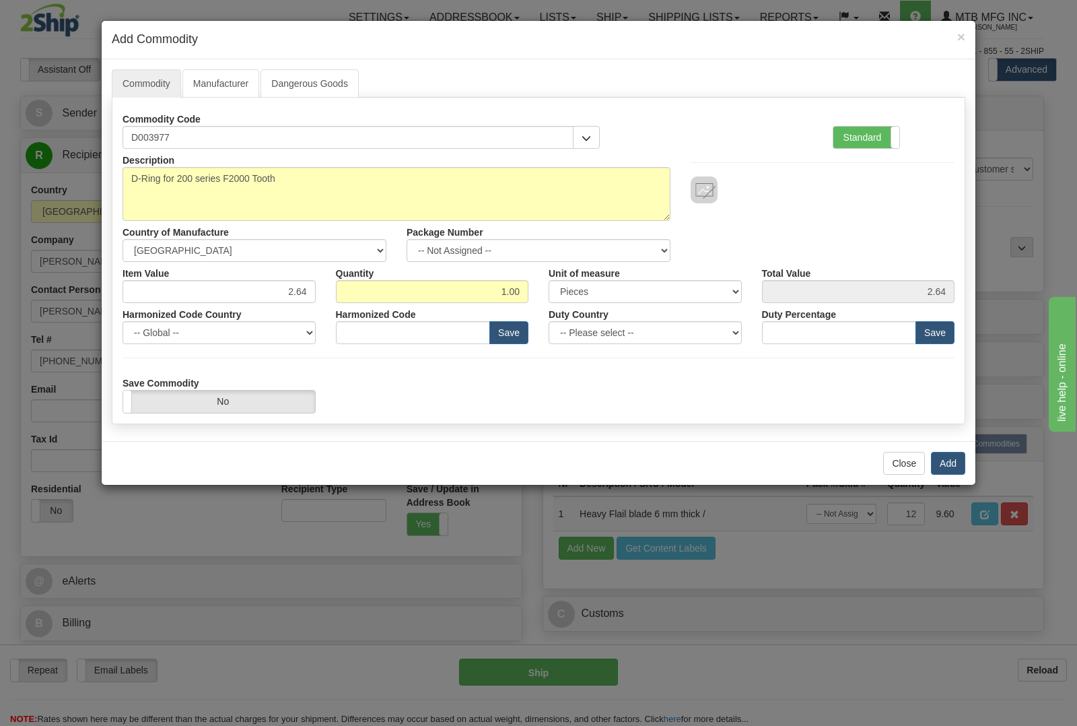
type input "8436.99.0029"
drag, startPoint x: 505, startPoint y: 293, endPoint x: 557, endPoint y: 294, distance: 52.5
click at [557, 294] on div "Item Value 2.64 Quantity 1.00 Unit of measure 3 Thousand Square Inches Adjustme…" at bounding box center [538, 282] width 852 height 41
drag, startPoint x: 495, startPoint y: 289, endPoint x: 610, endPoint y: 308, distance: 117.2
click at [610, 308] on div "Description D-Ring for 200 series F2000 Tooth Country of Manufacture -- Unknown…" at bounding box center [539, 281] width 832 height 264
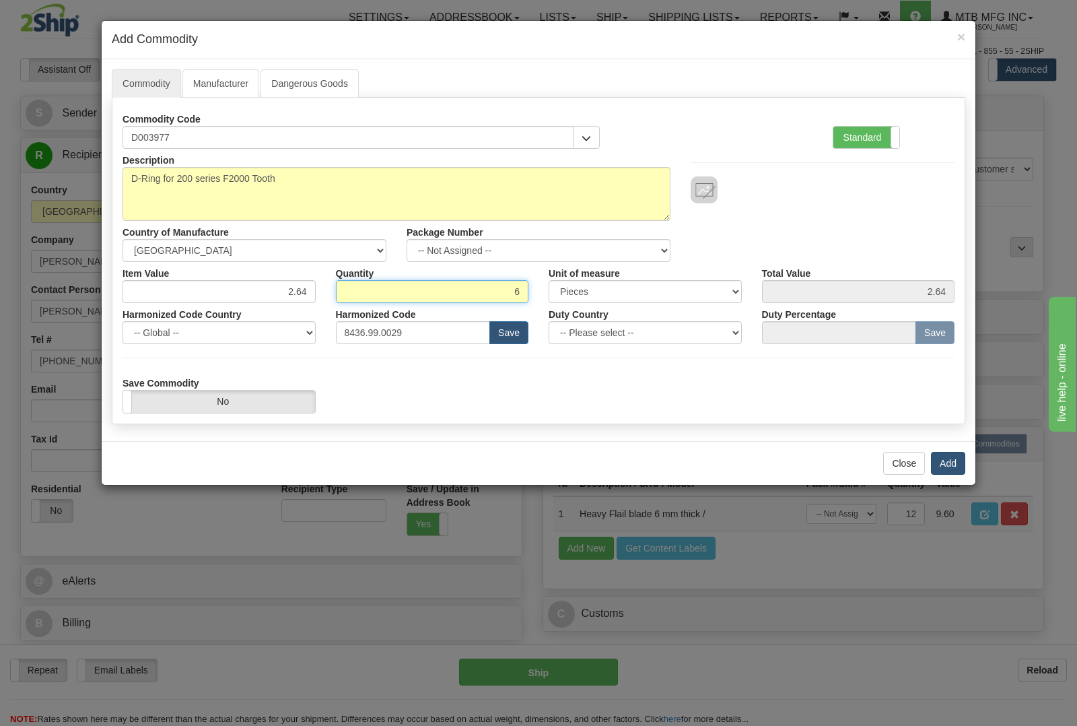
type input "6"
type input "15.84"
click at [958, 461] on button "Add" at bounding box center [948, 463] width 34 height 23
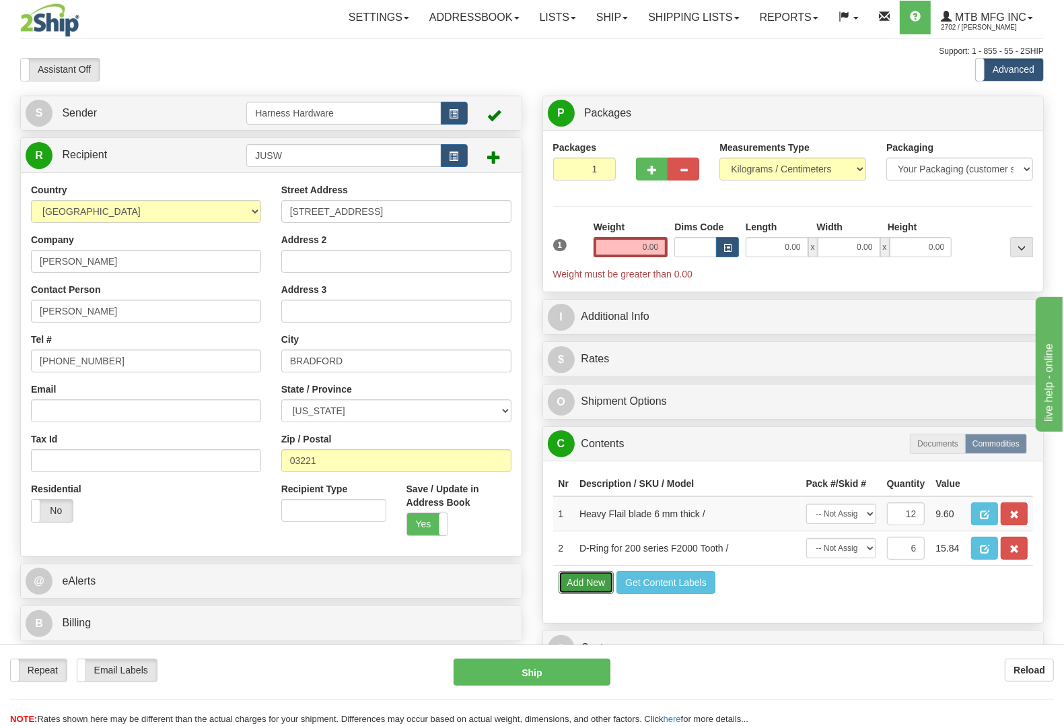
click at [581, 594] on button "Add New" at bounding box center [587, 582] width 56 height 23
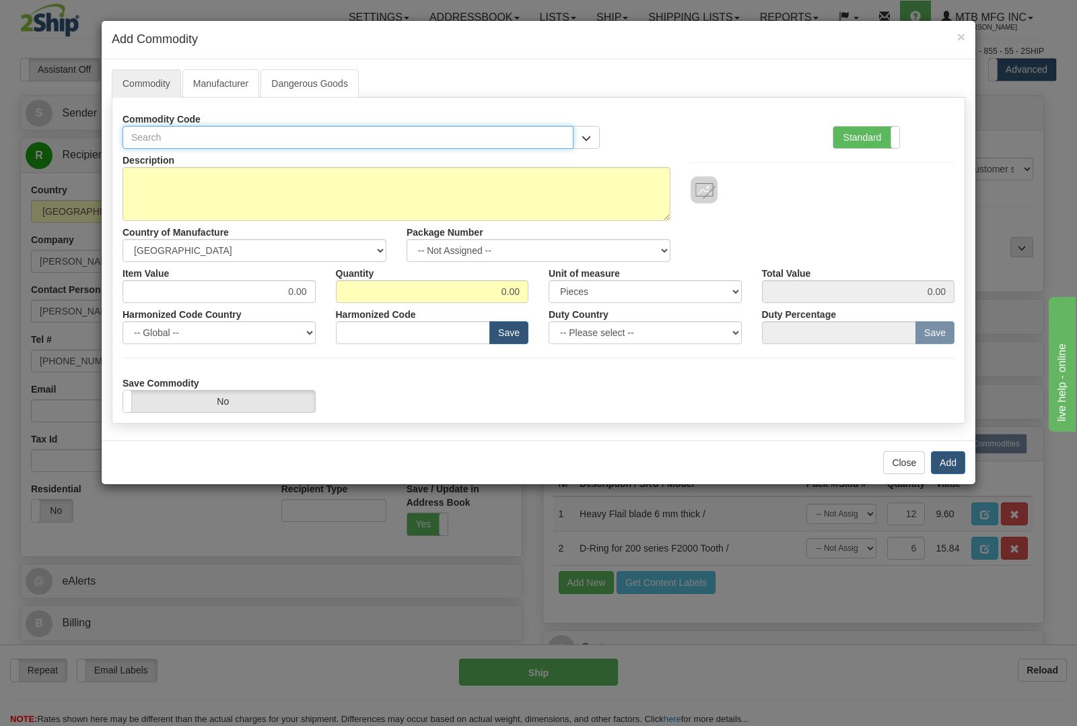
click at [322, 136] on input "text" at bounding box center [348, 137] width 451 height 23
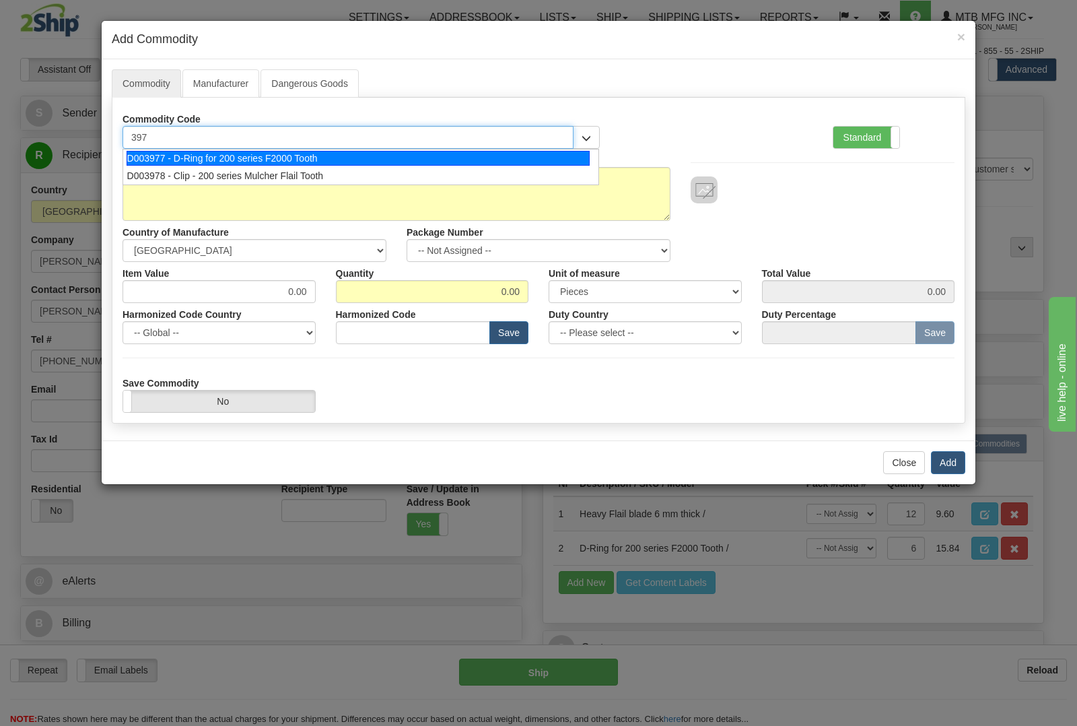
type input "3978"
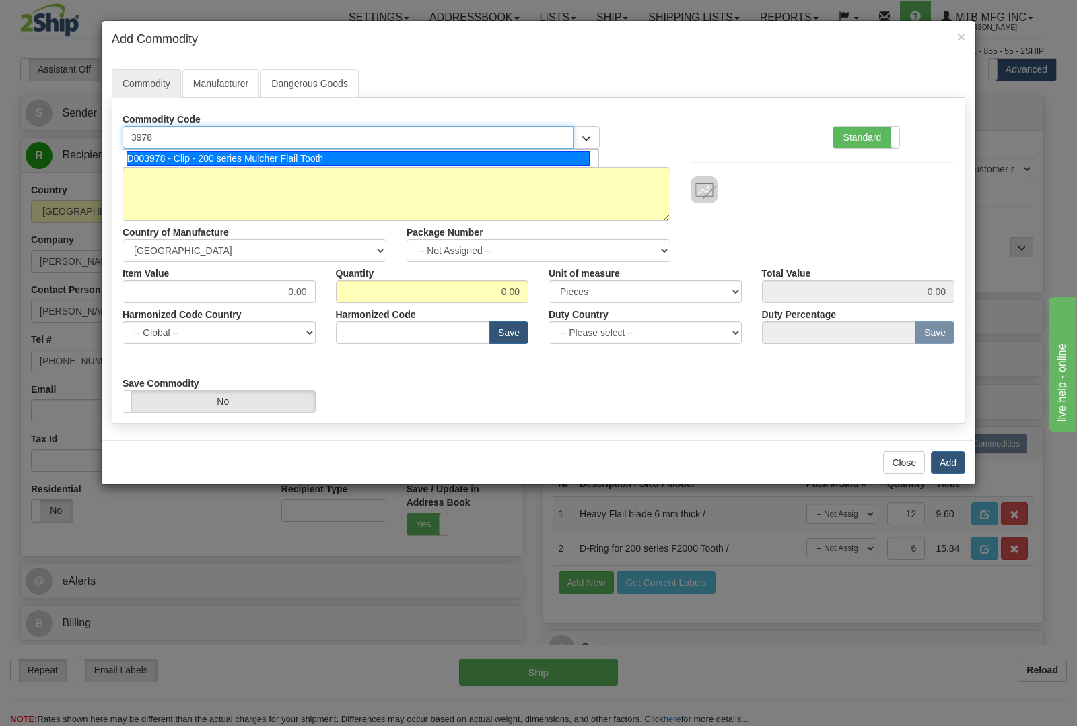
click at [320, 155] on div "D003978 - Clip - 200 series Mulcher Flail Tooth" at bounding box center [359, 158] width 464 height 15
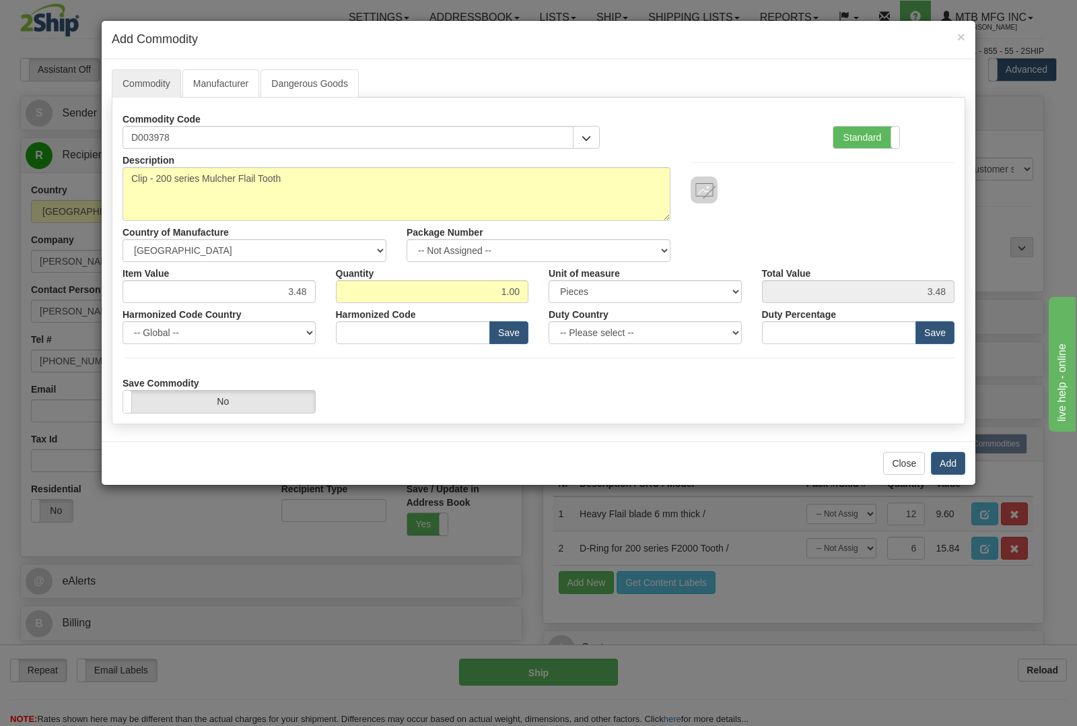
type input "8436.99.0029"
drag, startPoint x: 524, startPoint y: 291, endPoint x: 547, endPoint y: 298, distance: 24.7
click at [547, 298] on div "Item Value 3.48 Quantity 1.00 Unit of measure 3 Thousand Square Inches Adjustme…" at bounding box center [538, 282] width 852 height 41
click at [519, 297] on input "1.00" at bounding box center [432, 291] width 193 height 23
drag, startPoint x: 492, startPoint y: 287, endPoint x: 553, endPoint y: 291, distance: 61.4
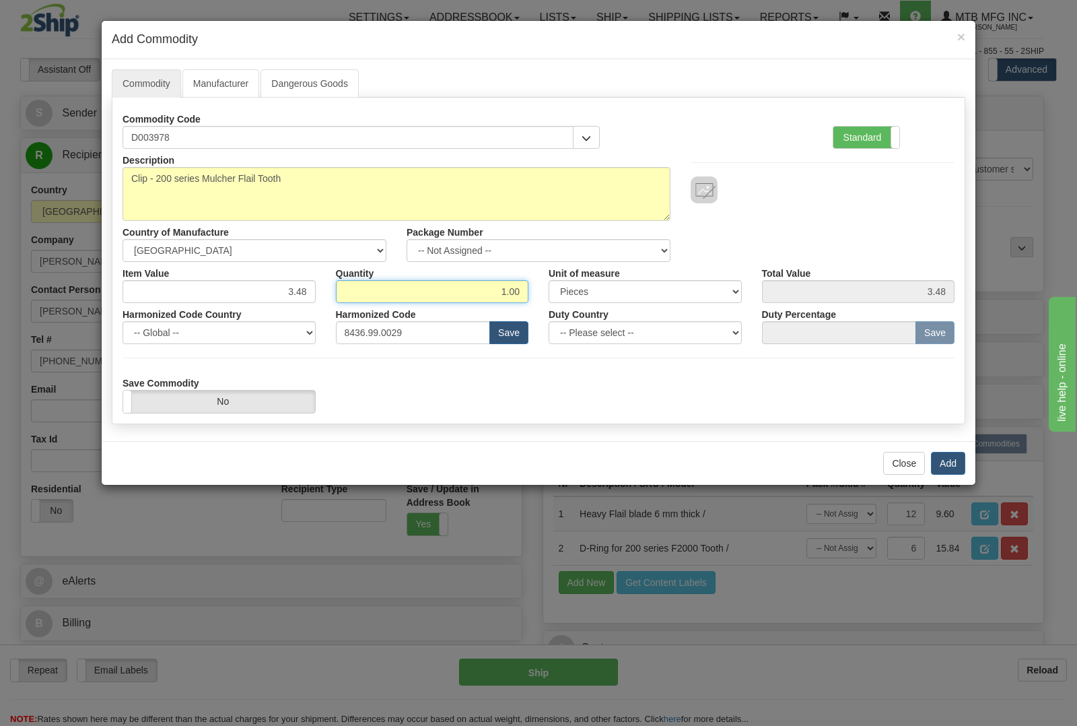
click at [553, 297] on div "Item Value 3.48 Quantity 1.00 Unit of measure 3 Thousand Square Inches Adjustme…" at bounding box center [538, 282] width 852 height 41
type input "6"
type input "20.88"
click at [956, 464] on button "Add" at bounding box center [948, 463] width 34 height 23
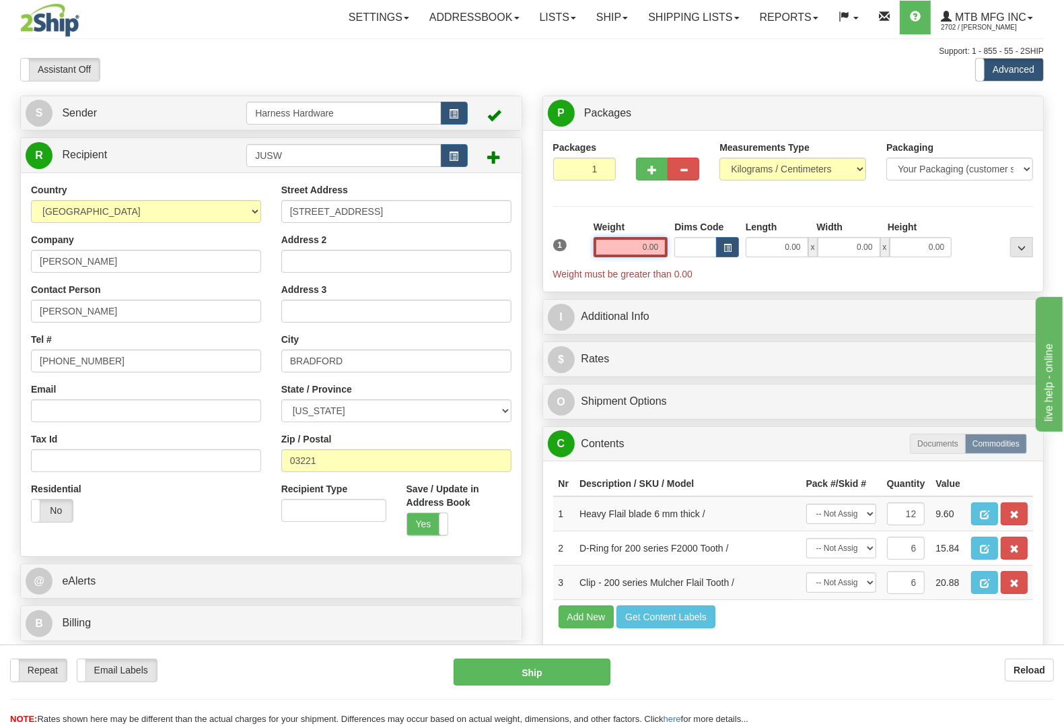
click at [631, 247] on input "0.00" at bounding box center [631, 247] width 75 height 20
type input "3.50"
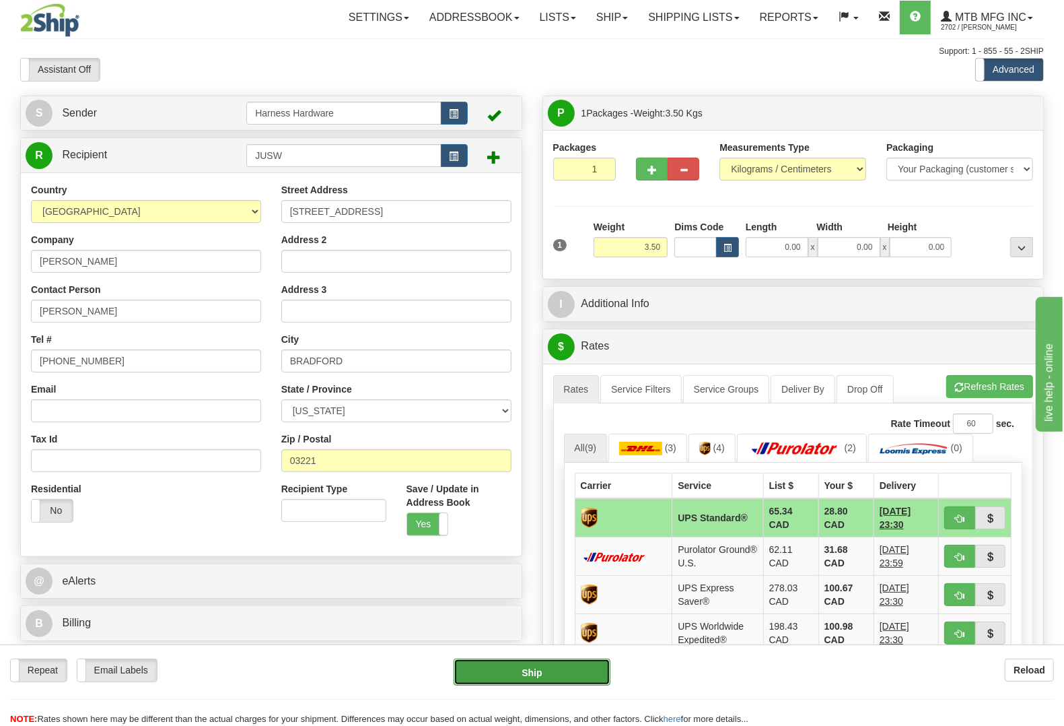
click at [539, 673] on button "Ship" at bounding box center [532, 671] width 157 height 27
type input "11"
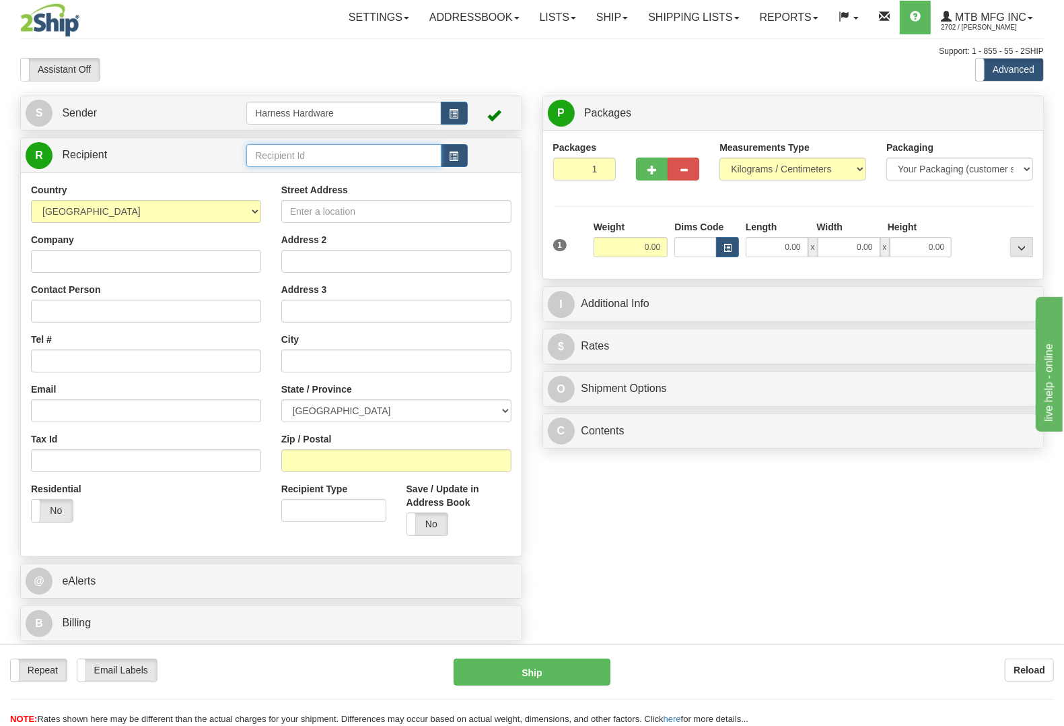
click at [267, 155] on input "text" at bounding box center [343, 155] width 195 height 23
type input "CATD"
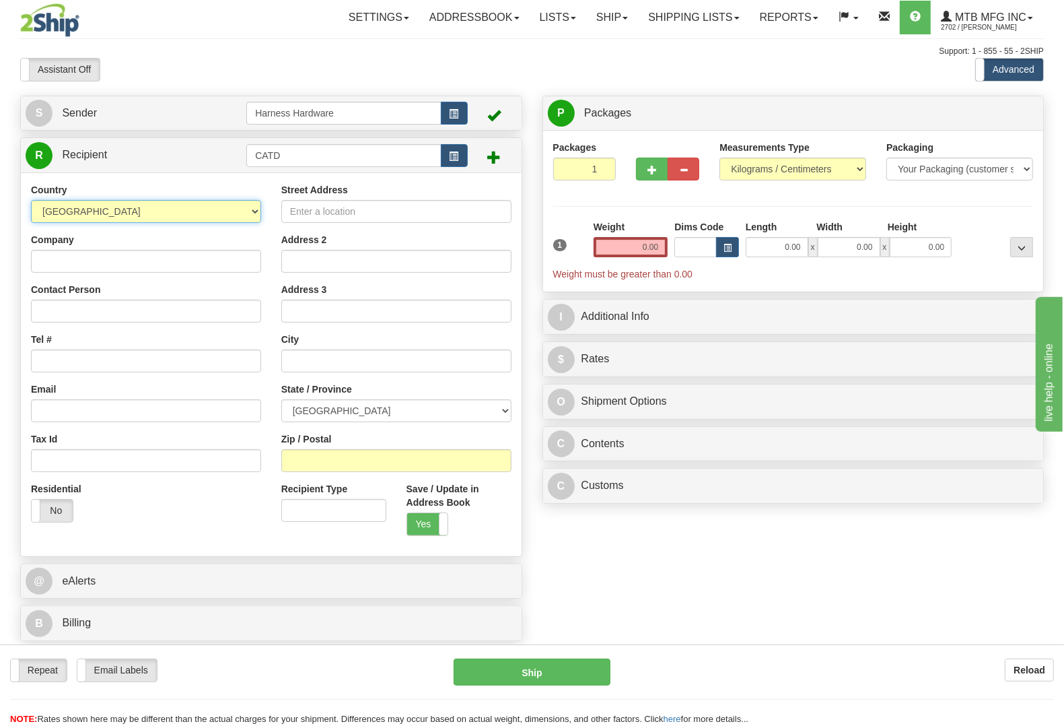
select select "US"
click at [175, 253] on input "Company" at bounding box center [146, 261] width 230 height 23
paste input "[PERSON_NAME]"
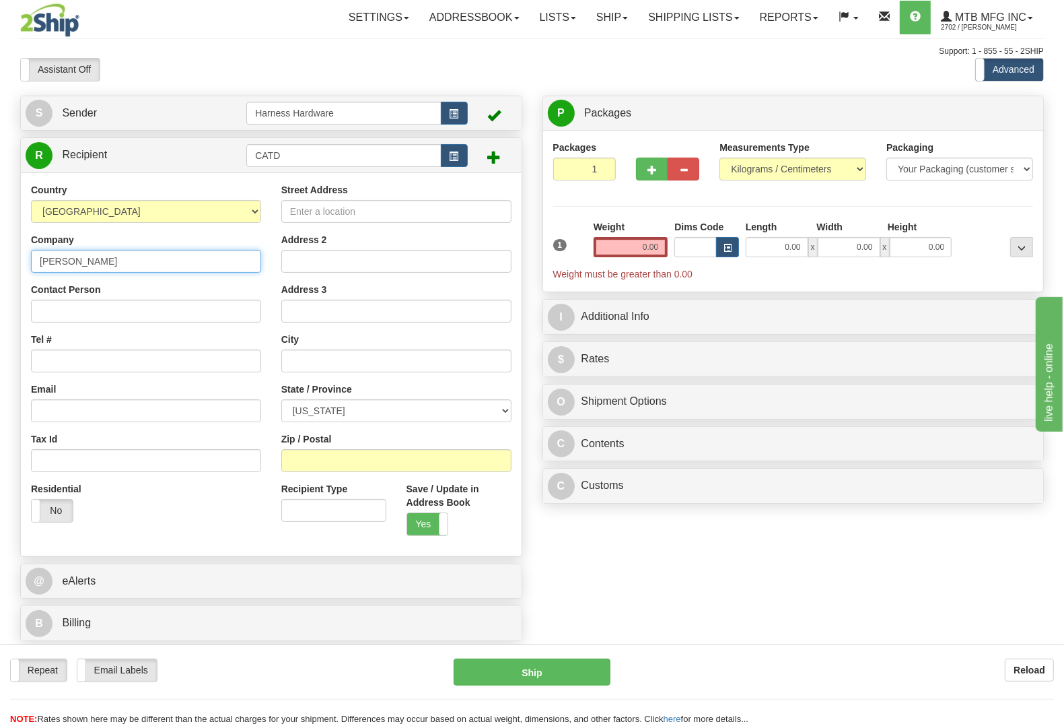
type input "[PERSON_NAME]"
paste input "[PERSON_NAME]"
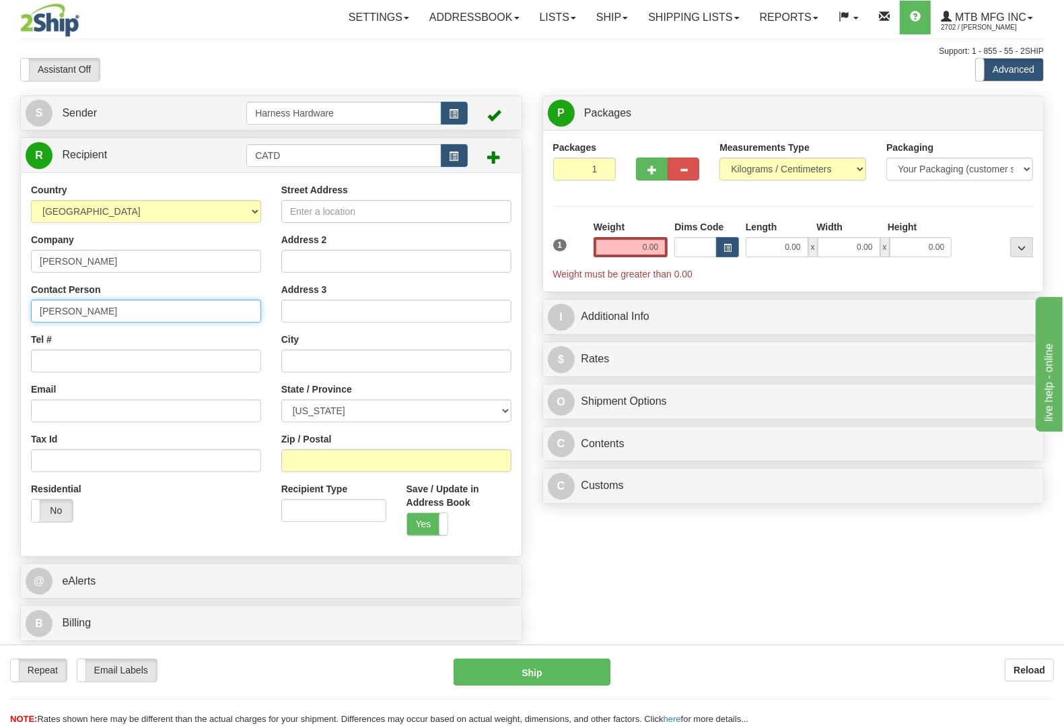
type input "[PERSON_NAME]"
click at [69, 362] on input "Tel #" at bounding box center [146, 360] width 230 height 23
paste input "[PHONE_NUMBER]"
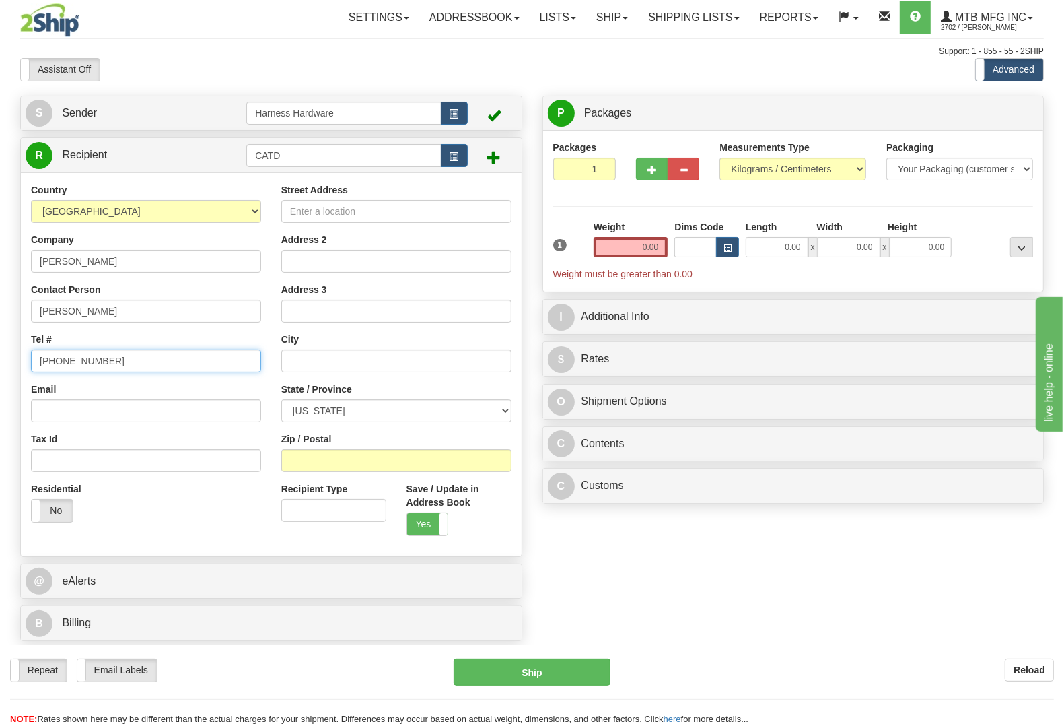
type input "[PHONE_NUMBER]"
click at [462, 210] on input "Street Address" at bounding box center [396, 211] width 230 height 23
paste input "[STREET_ADDRESS][PERSON_NAME]"
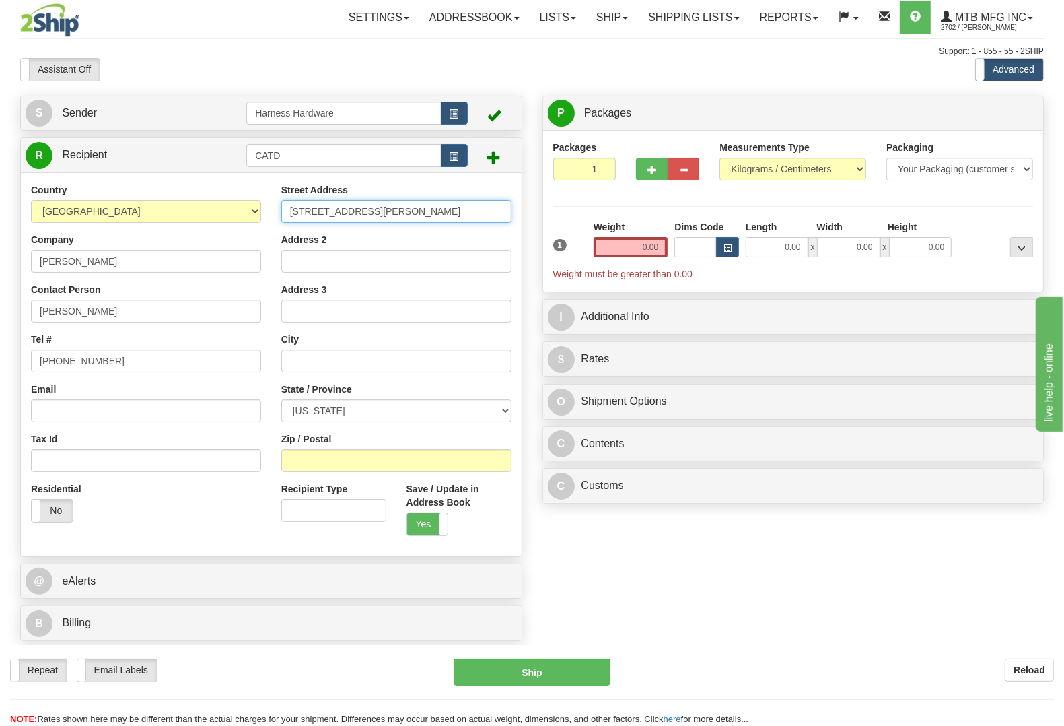
type input "[STREET_ADDRESS][PERSON_NAME]"
click at [465, 462] on input "Zip / Postal" at bounding box center [396, 460] width 230 height 23
paste input "70633"
type input "70633"
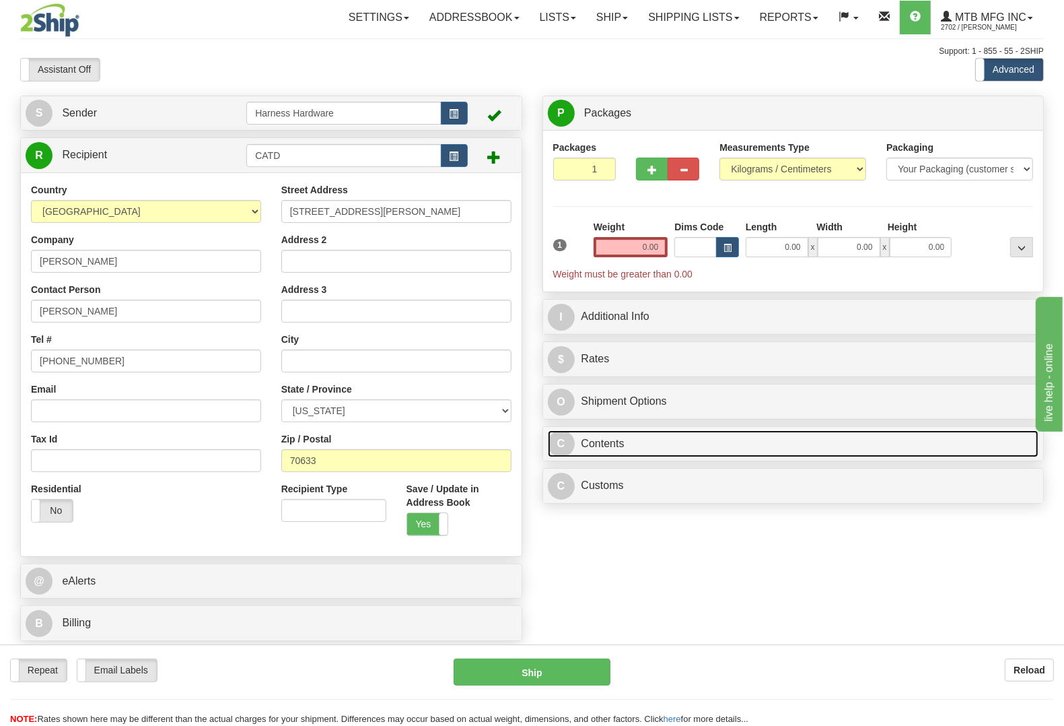
click at [597, 442] on link "C Contents" at bounding box center [793, 444] width 491 height 28
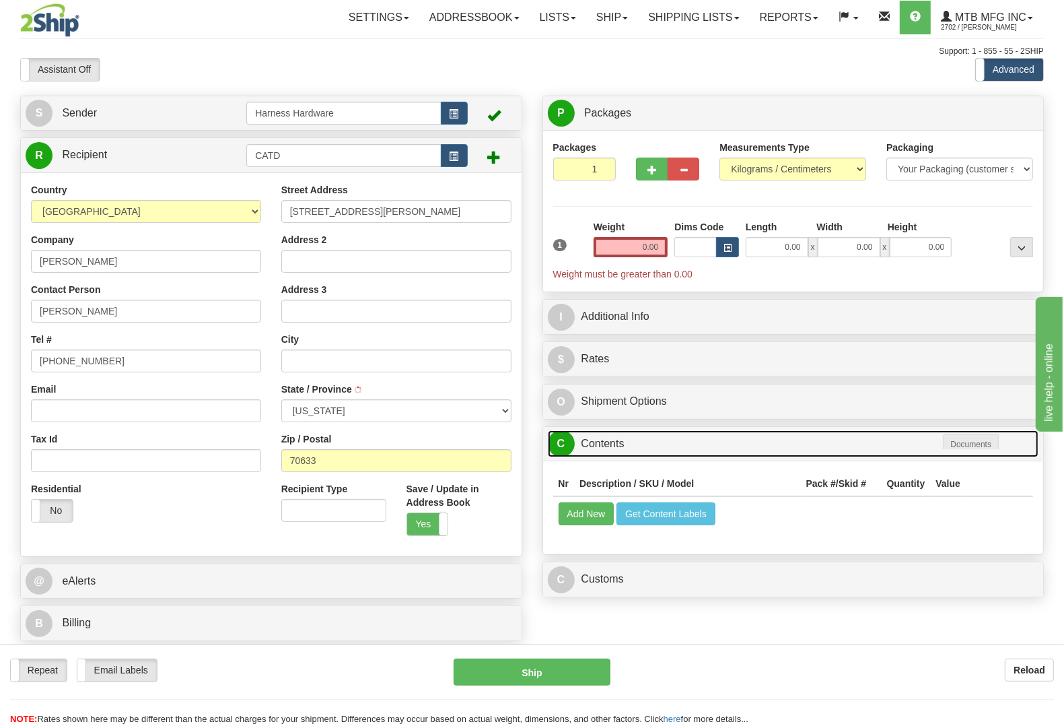
type input "DEQUINCY"
select select "LA"
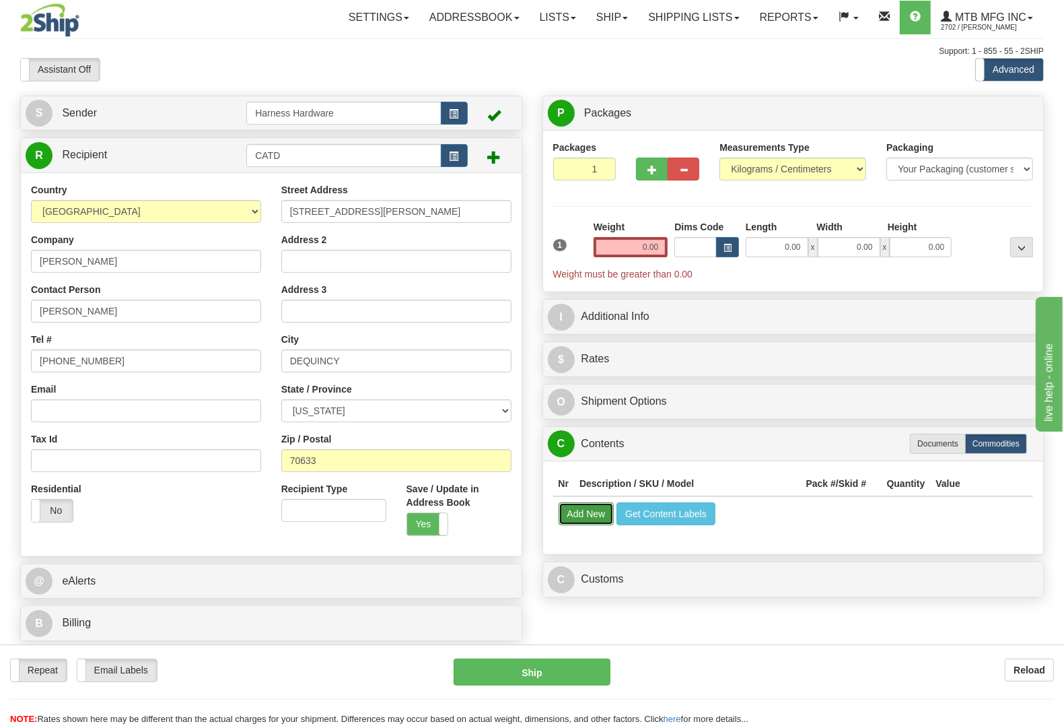
click at [589, 516] on button "Add New" at bounding box center [587, 513] width 56 height 23
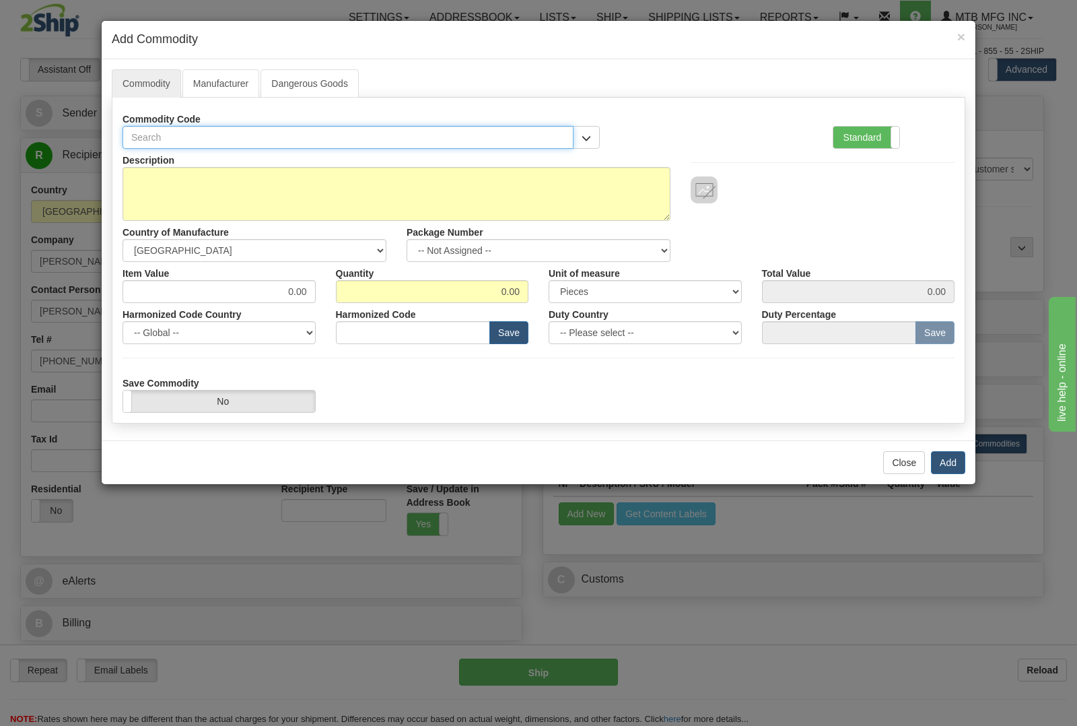
click at [385, 137] on input "text" at bounding box center [348, 137] width 451 height 23
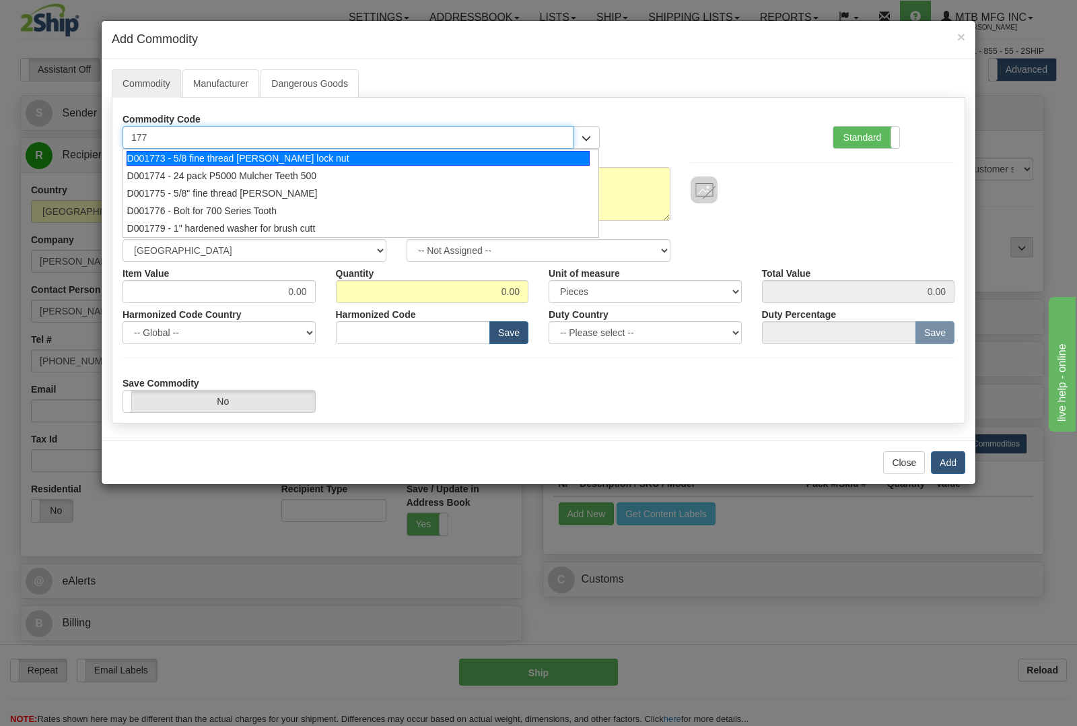
type input "1774"
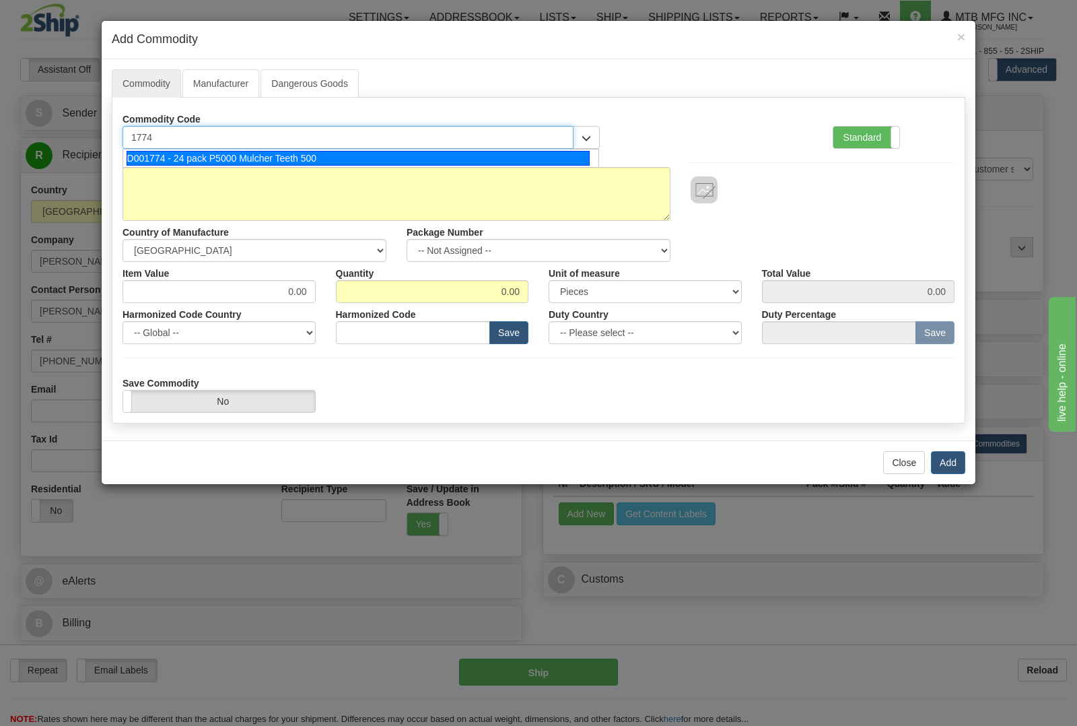
click at [385, 155] on div "D001774 - 24 pack P5000 Mulcher Teeth 500" at bounding box center [359, 158] width 464 height 15
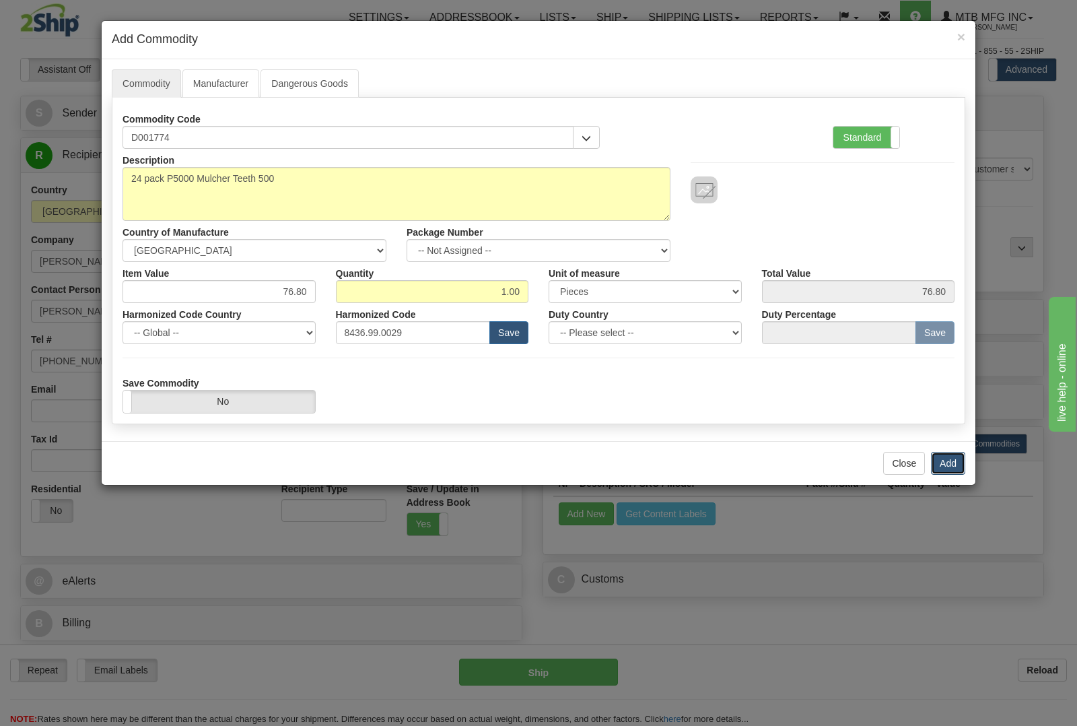
click at [943, 456] on button "Add" at bounding box center [948, 463] width 34 height 23
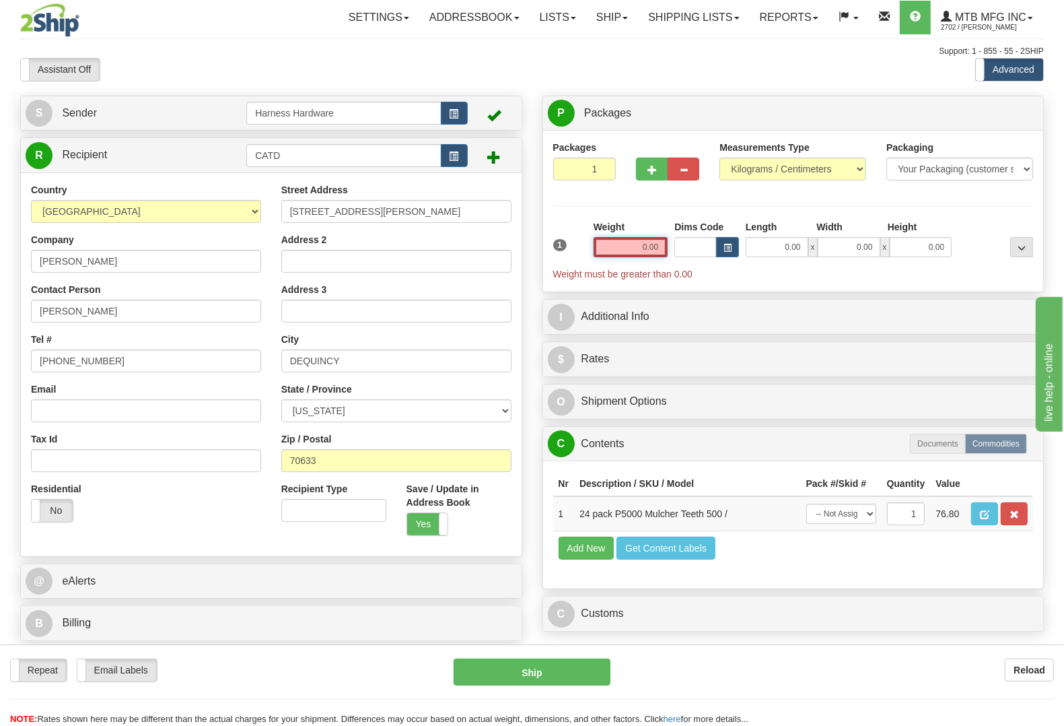
click at [623, 252] on input "0.00" at bounding box center [631, 247] width 75 height 20
type input "4"
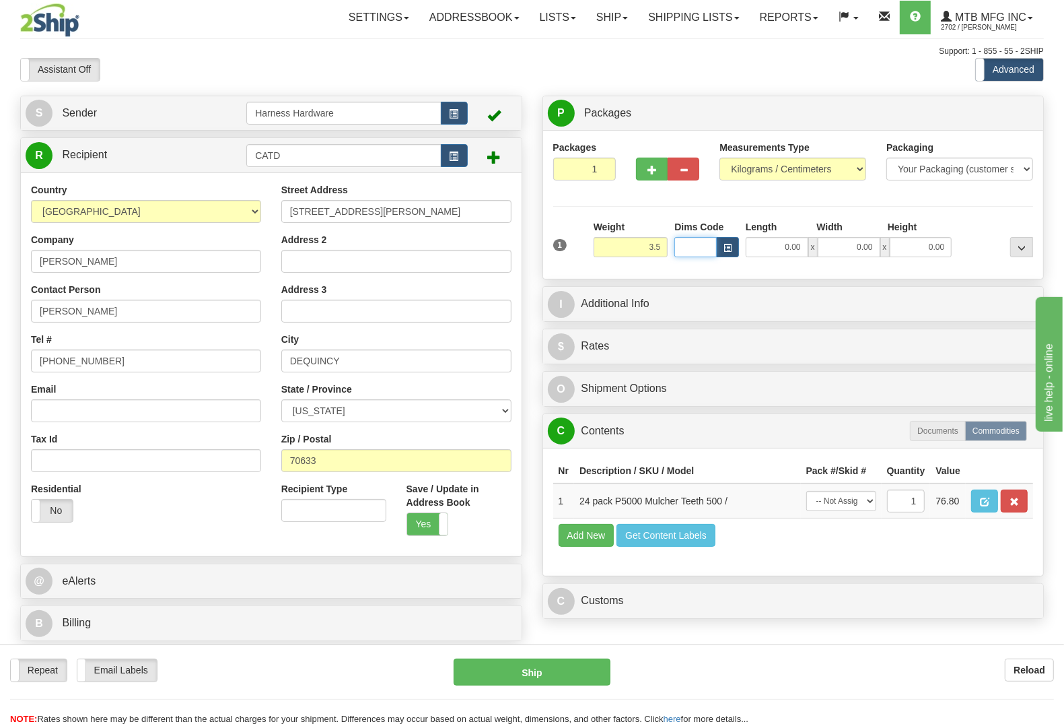
type input "3.50"
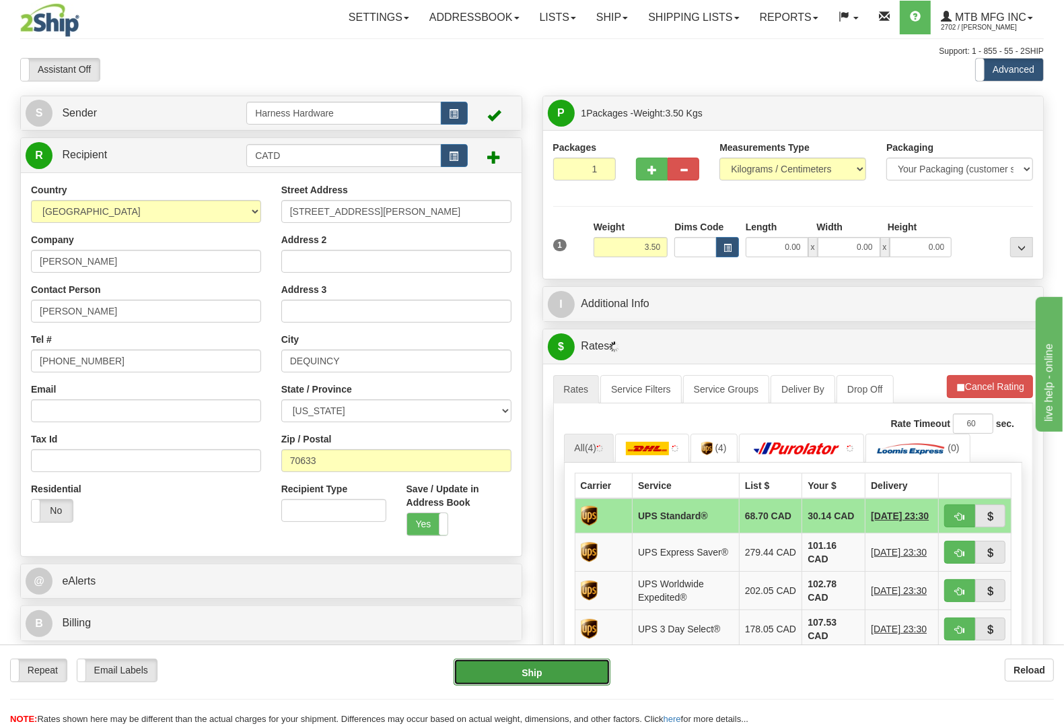
click at [588, 670] on button "Ship" at bounding box center [532, 671] width 157 height 27
type input "11"
